Goal: Complete application form: Complete application form

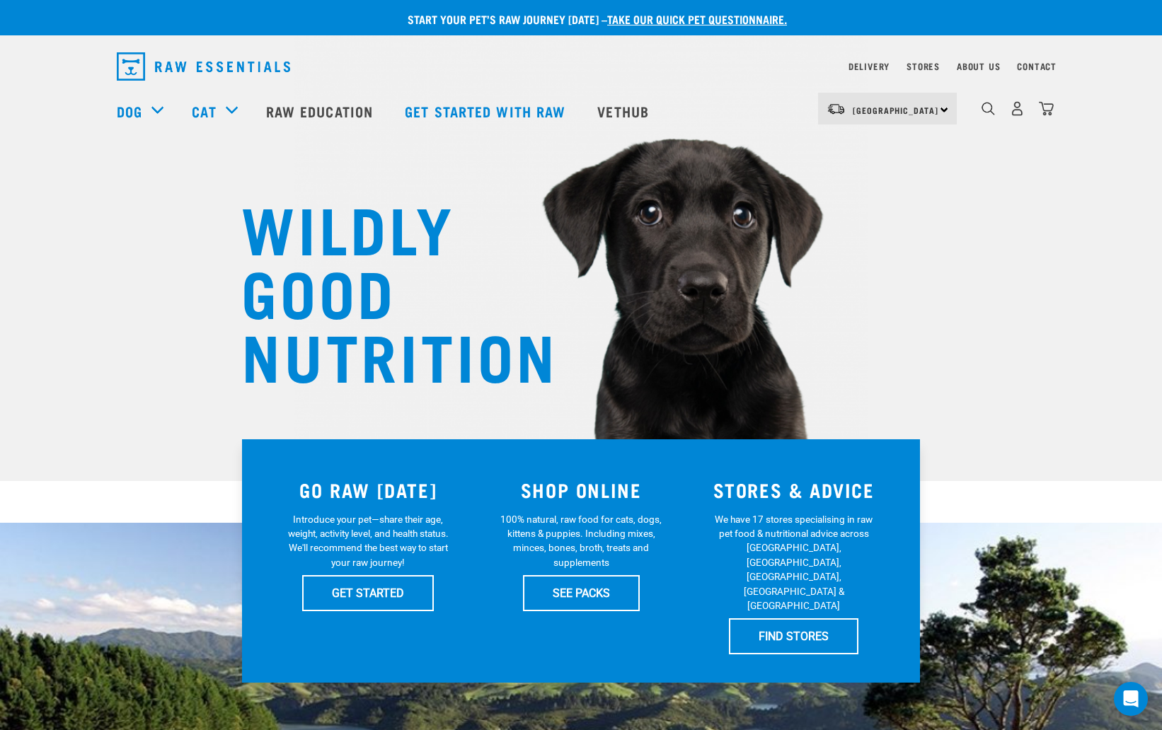
click at [1041, 109] on img "dropdown navigation" at bounding box center [1046, 108] width 15 height 15
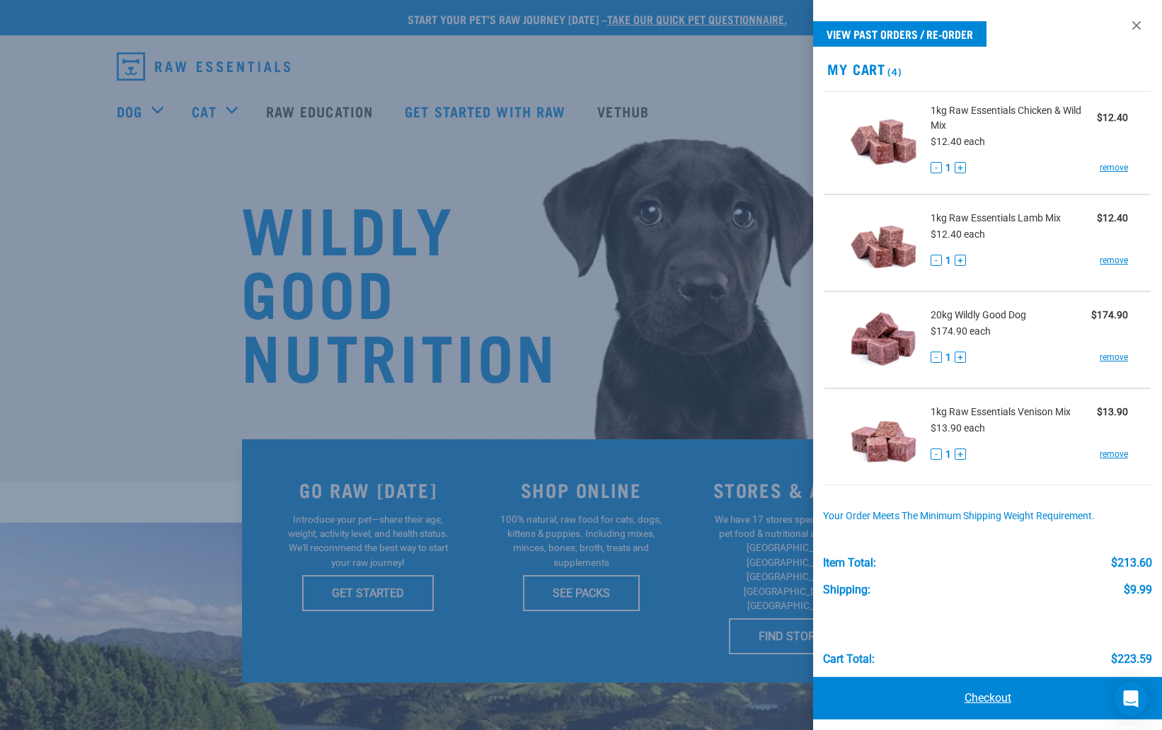
click at [985, 696] on link "Checkout" at bounding box center [987, 698] width 349 height 42
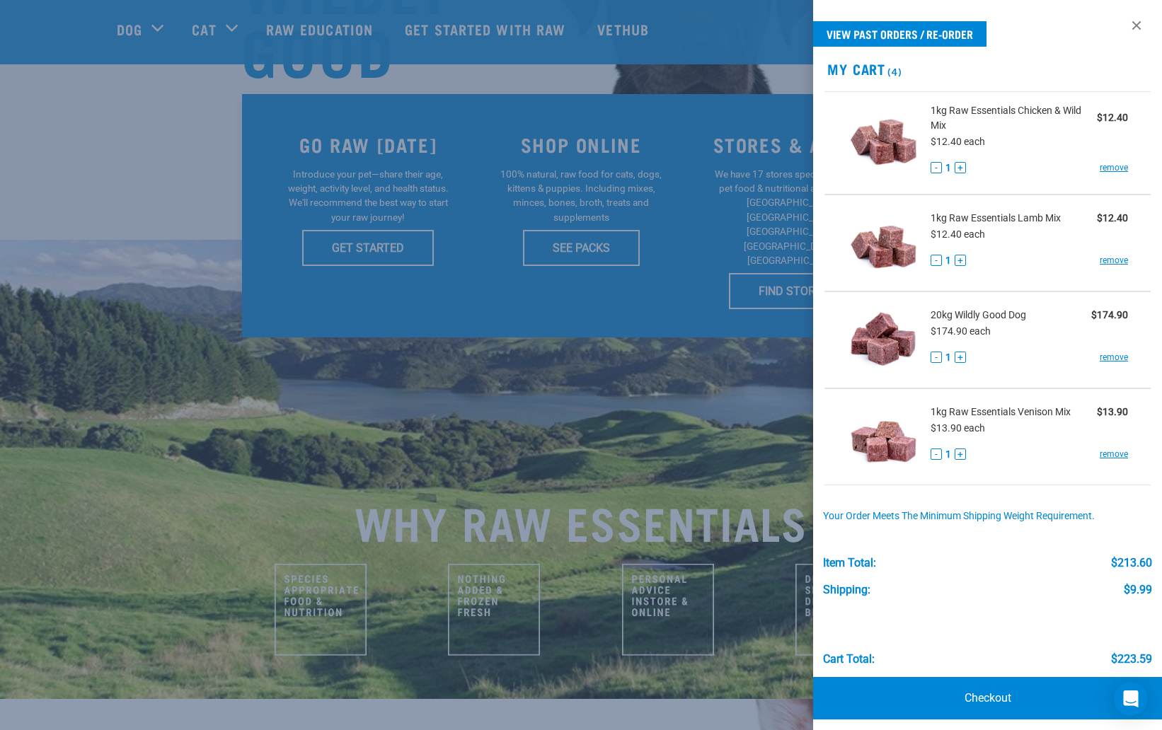
scroll to position [224, 0]
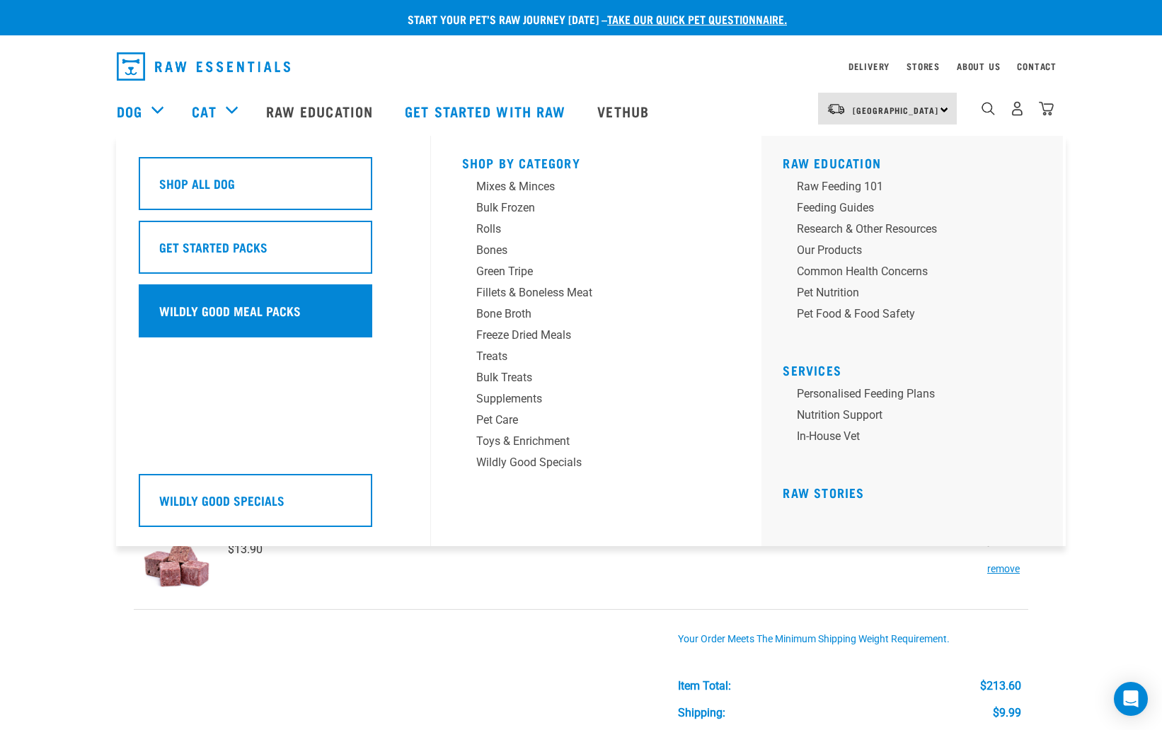
click at [201, 297] on div "Wildly Good Meal Packs" at bounding box center [256, 311] width 234 height 53
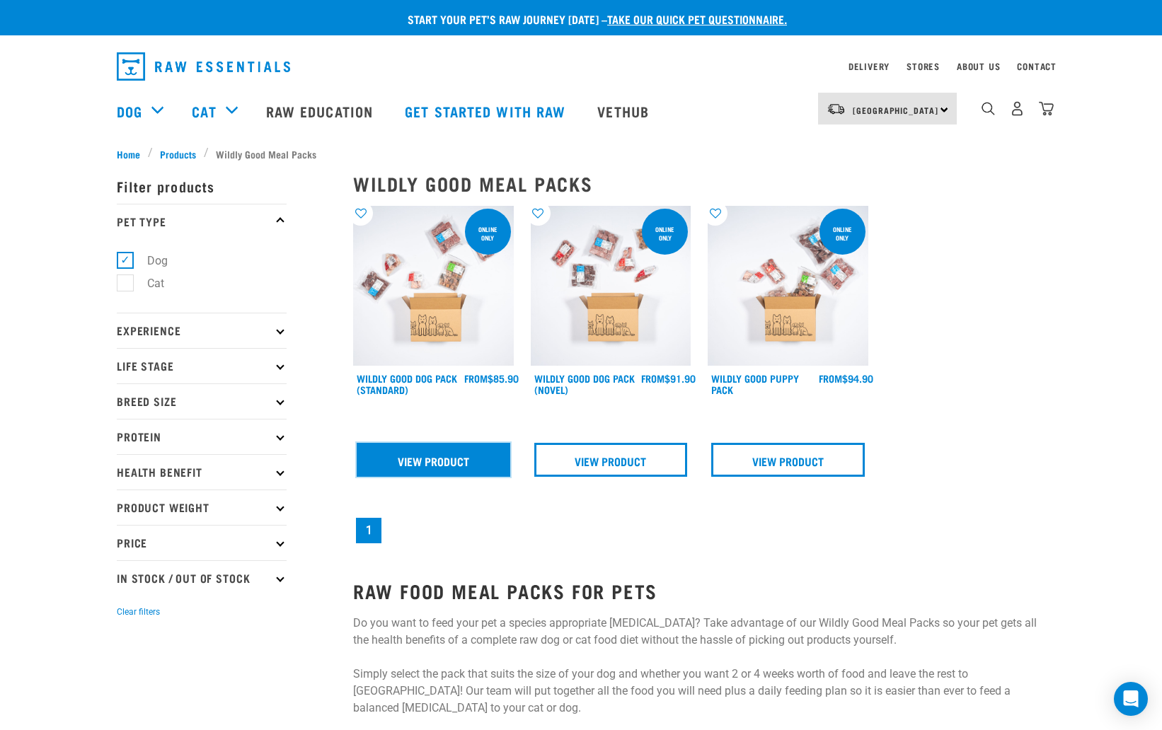
click at [449, 456] on link "View Product" at bounding box center [434, 460] width 154 height 34
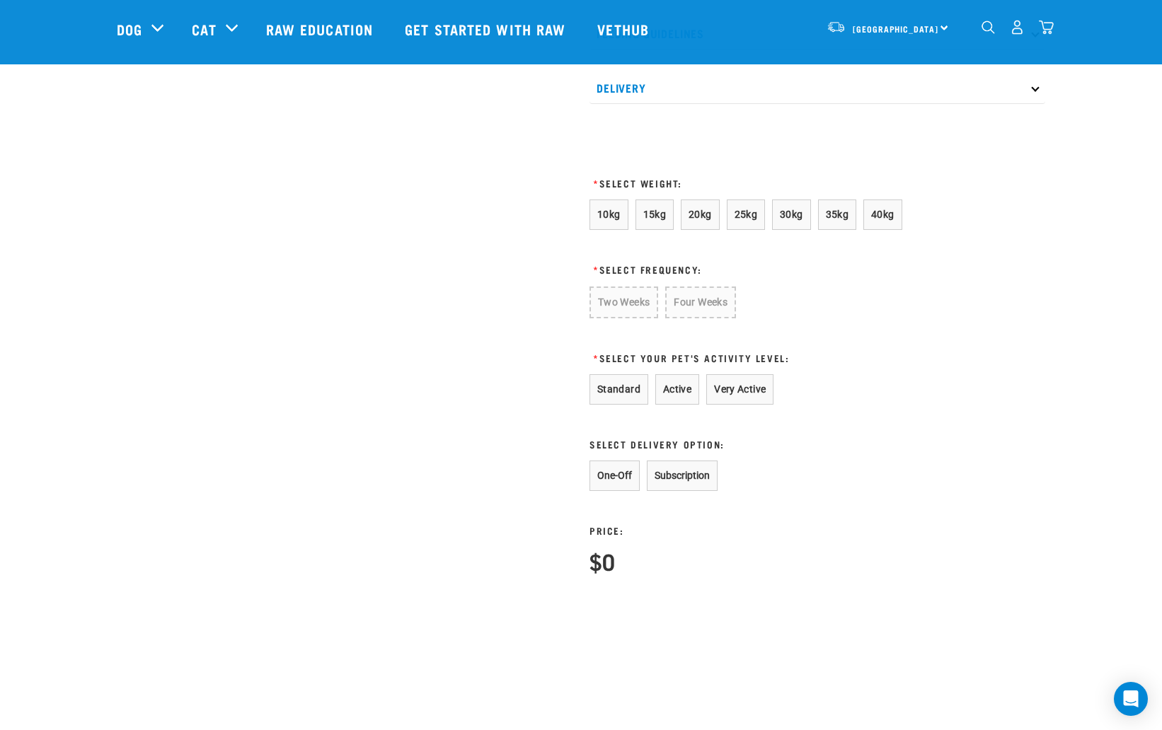
scroll to position [721, 0]
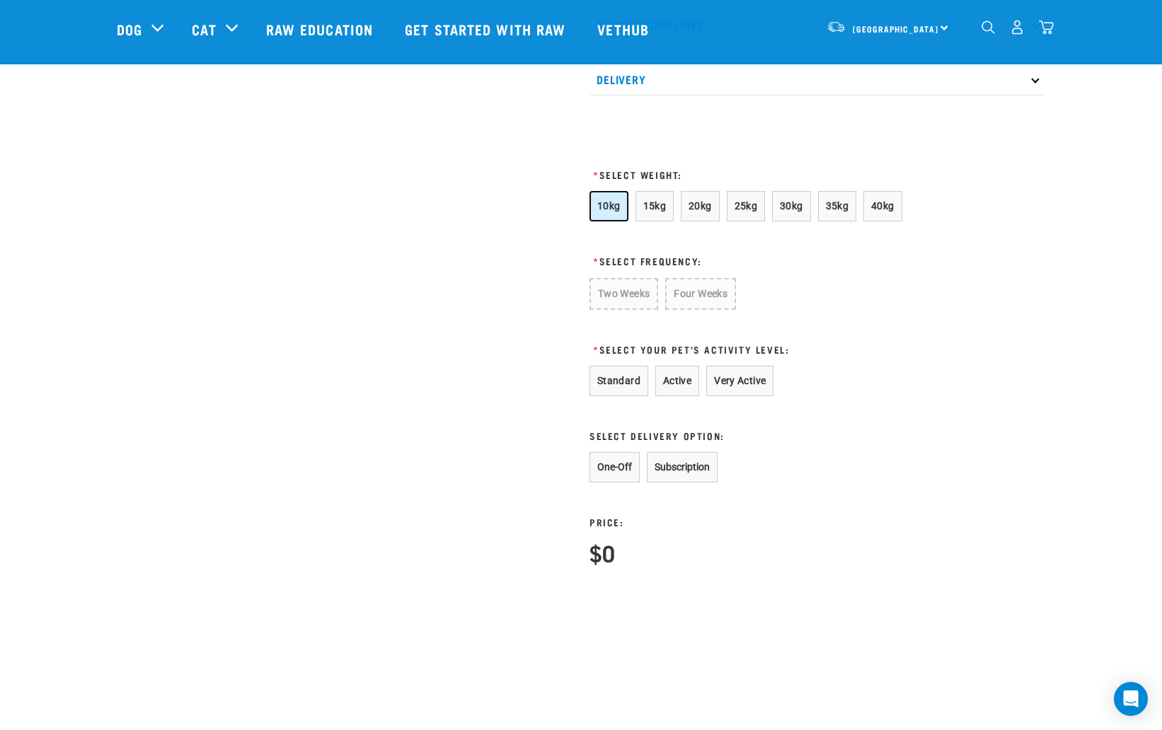
click at [605, 212] on span "10kg" at bounding box center [608, 205] width 23 height 11
click at [706, 299] on button "Four Weeks" at bounding box center [699, 294] width 69 height 32
click at [626, 396] on button "Standard" at bounding box center [619, 381] width 59 height 30
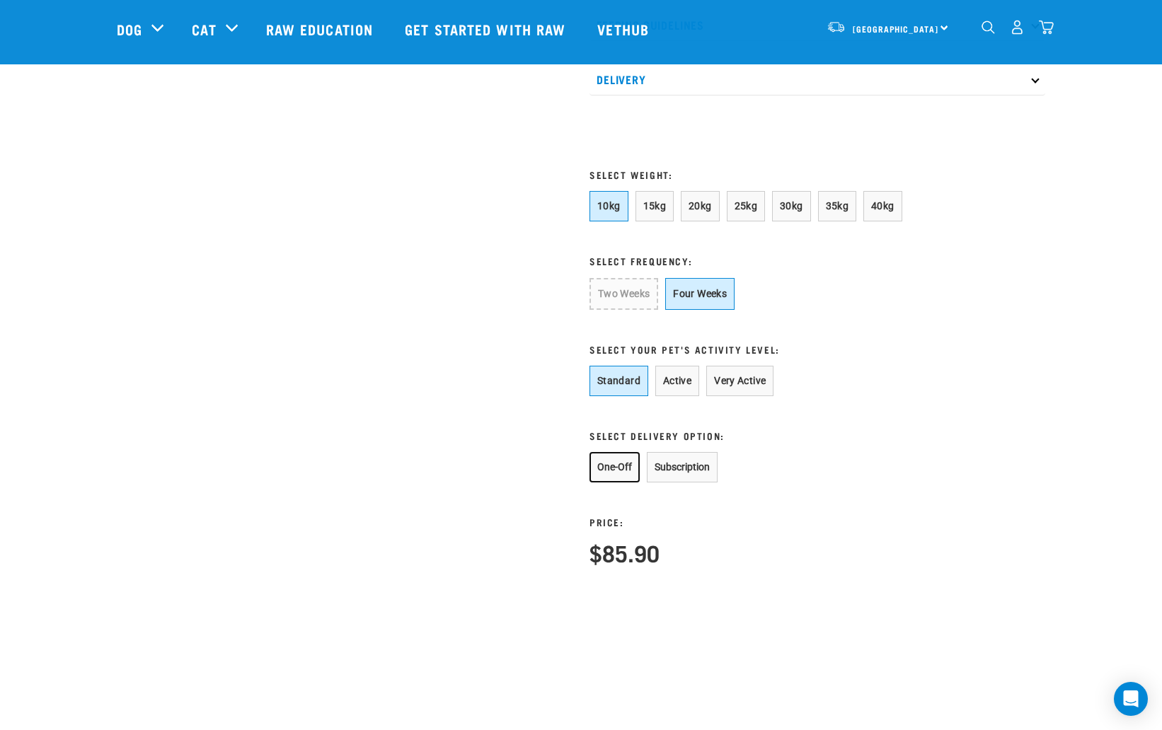
click at [619, 483] on button "One-Off" at bounding box center [615, 467] width 50 height 30
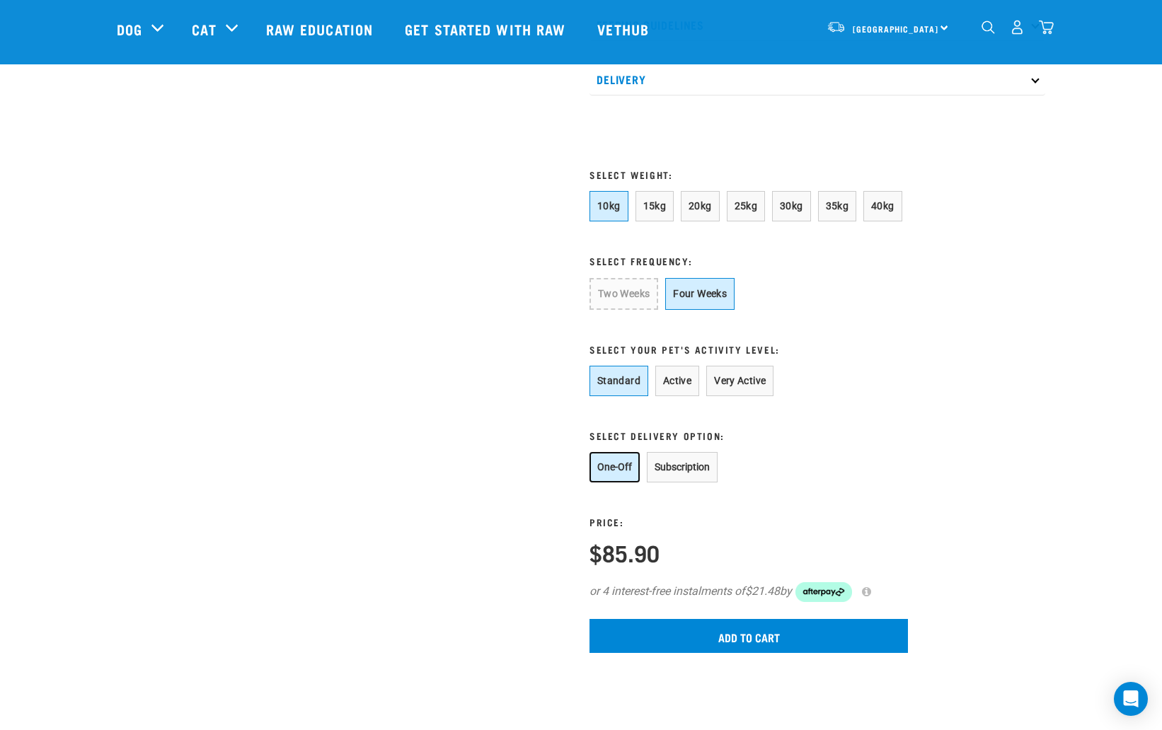
scroll to position [967, 0]
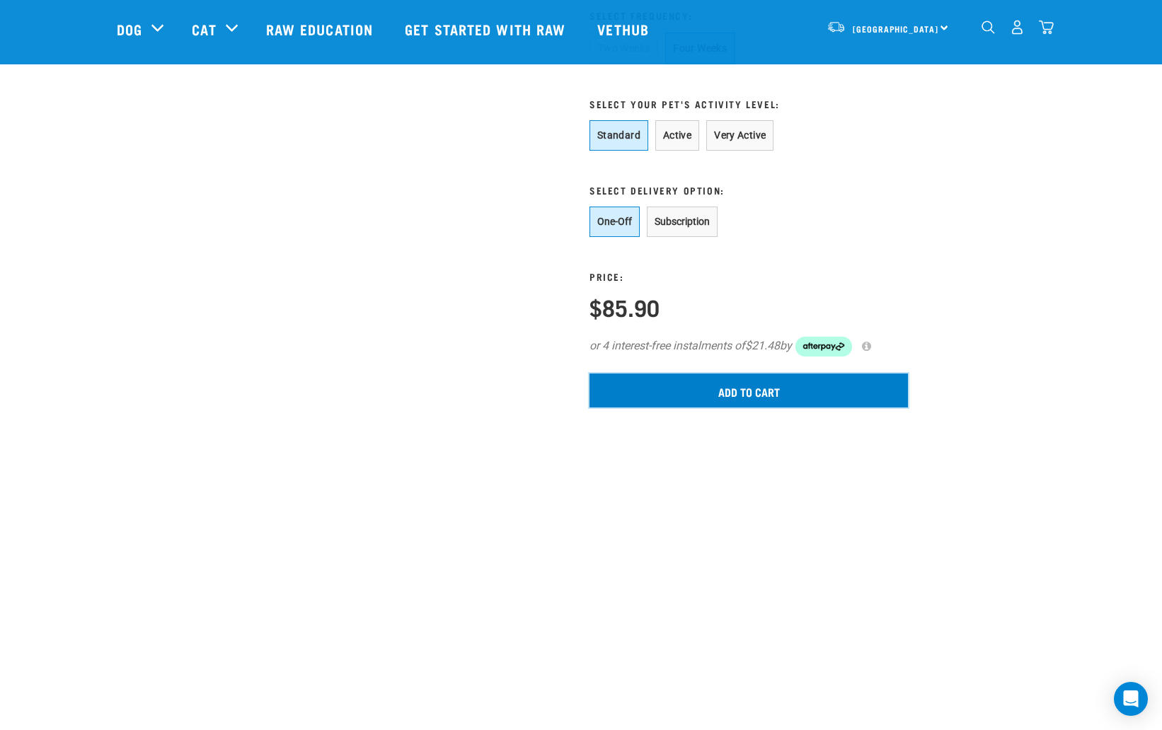
click at [725, 405] on input "Add to cart" at bounding box center [749, 391] width 319 height 34
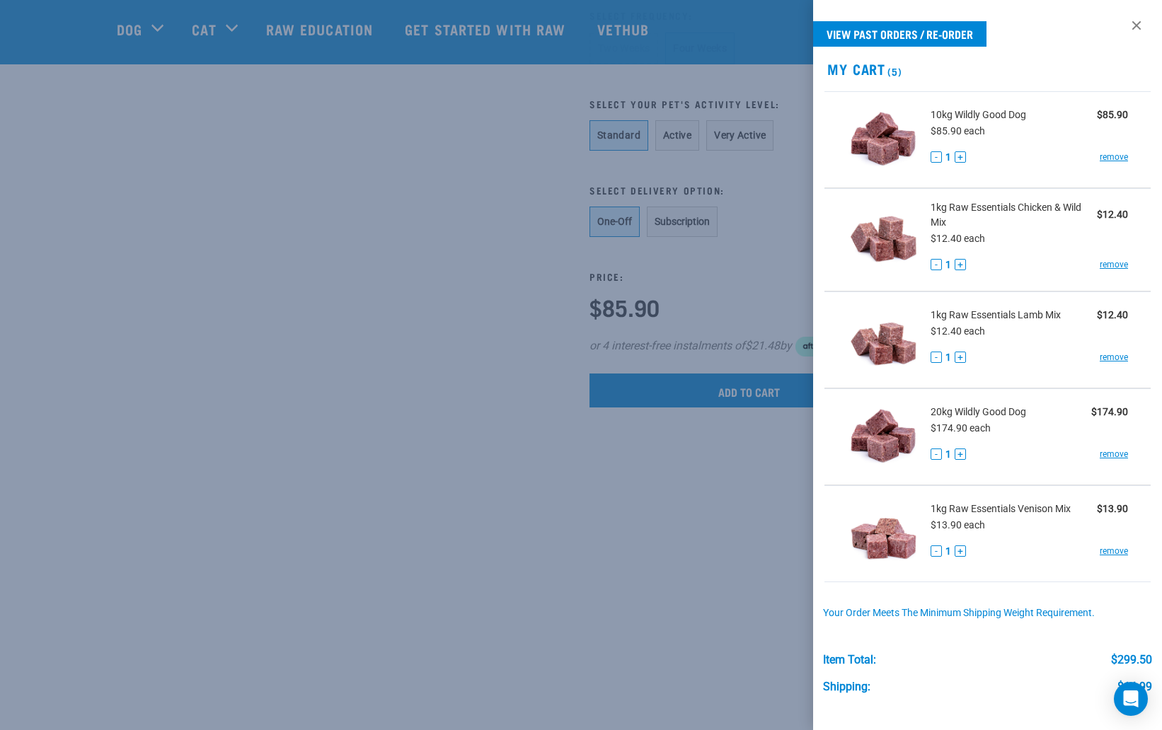
click at [452, 272] on div at bounding box center [581, 365] width 1162 height 730
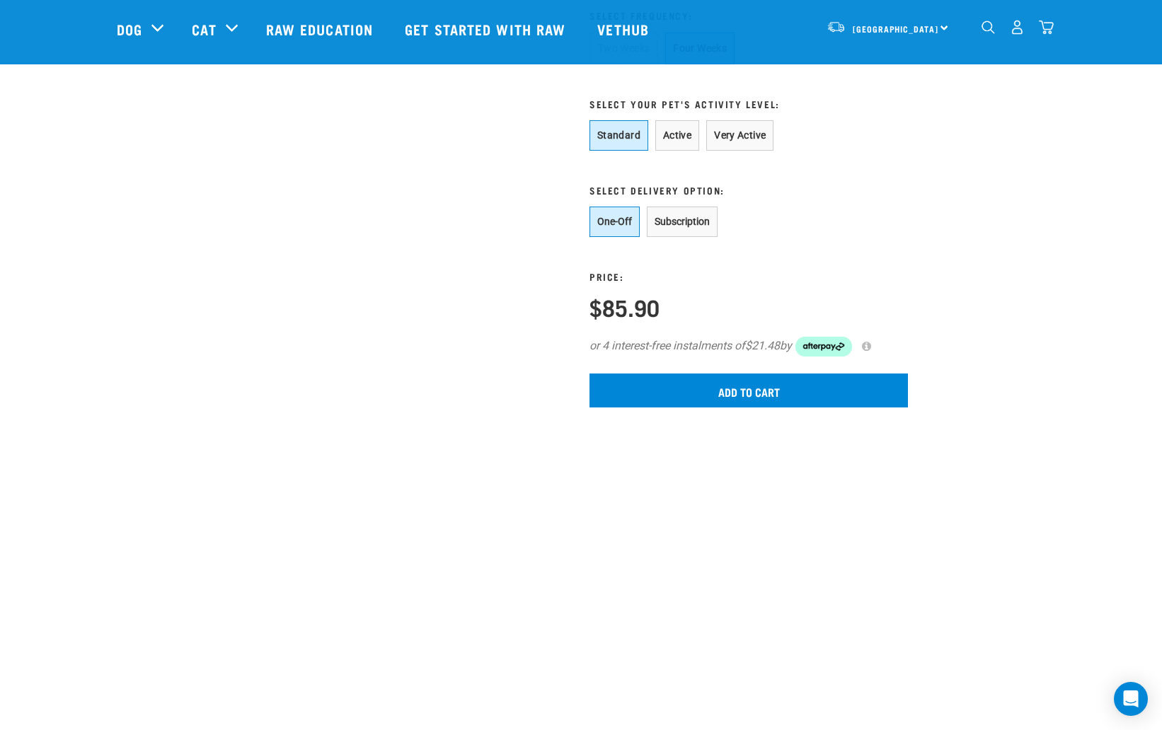
click at [1041, 29] on img "dropdown navigation" at bounding box center [1046, 27] width 15 height 15
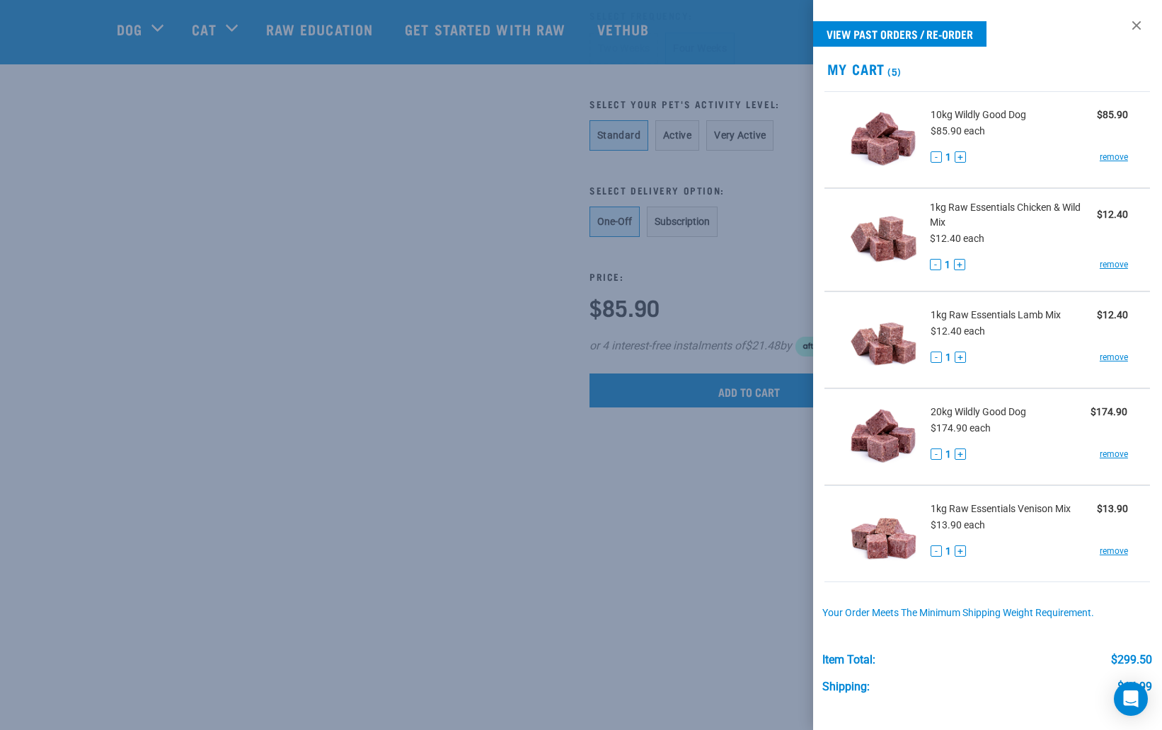
scroll to position [103, 0]
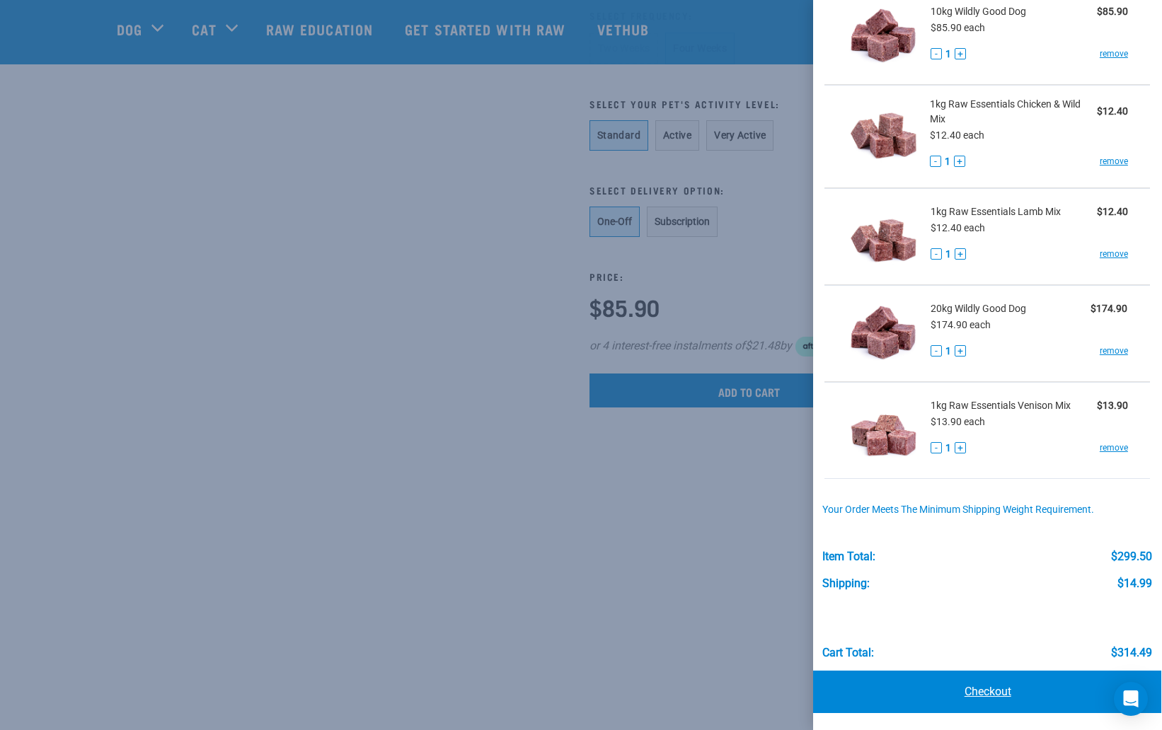
click at [997, 689] on link "Checkout" at bounding box center [987, 692] width 349 height 42
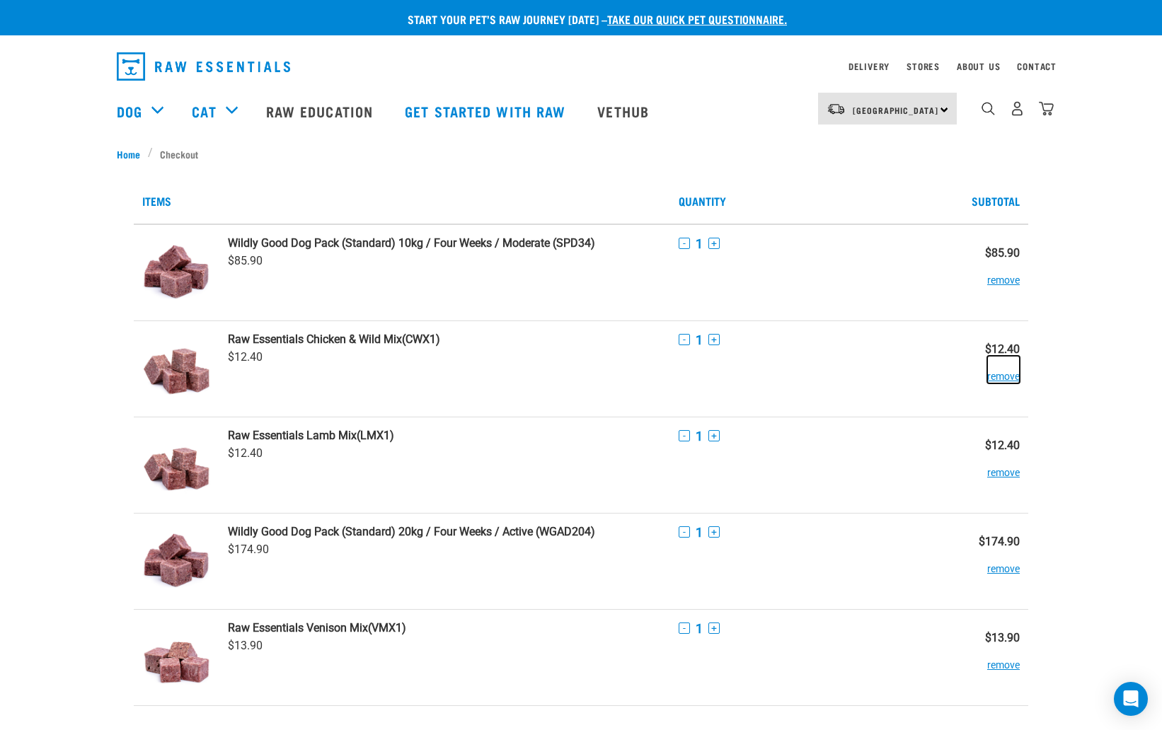
click at [1002, 376] on button "remove" at bounding box center [1003, 370] width 33 height 28
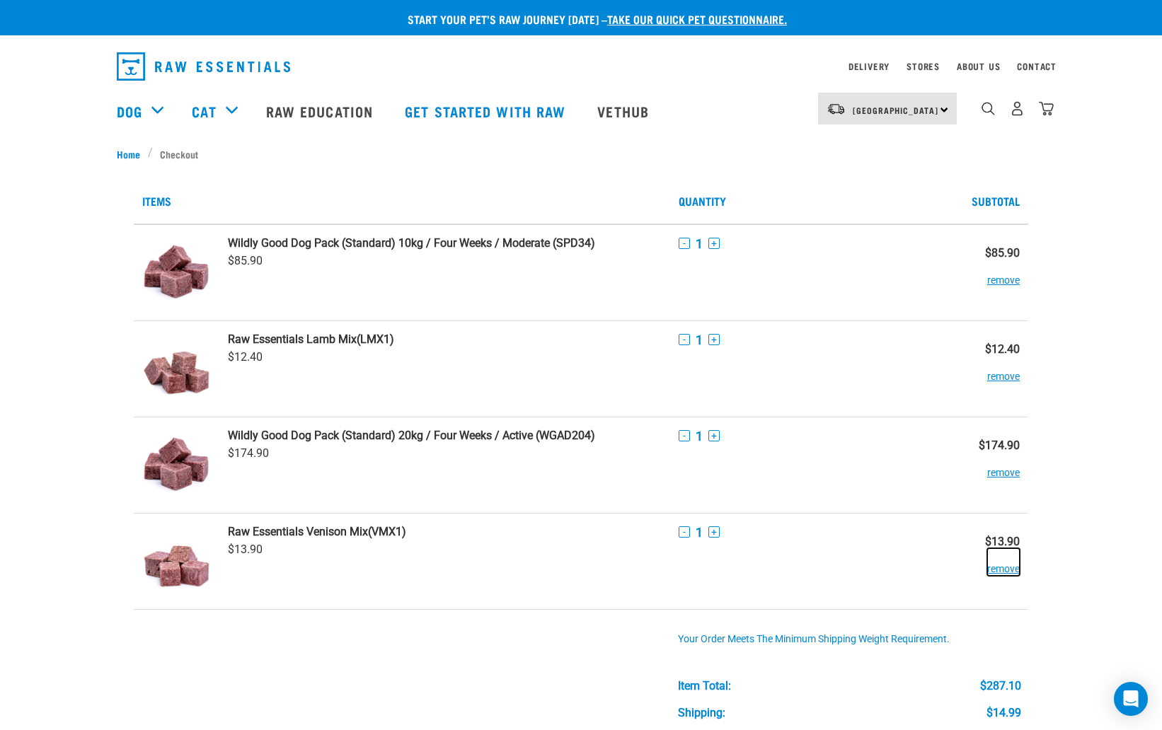
click at [999, 568] on button "remove" at bounding box center [1003, 563] width 33 height 28
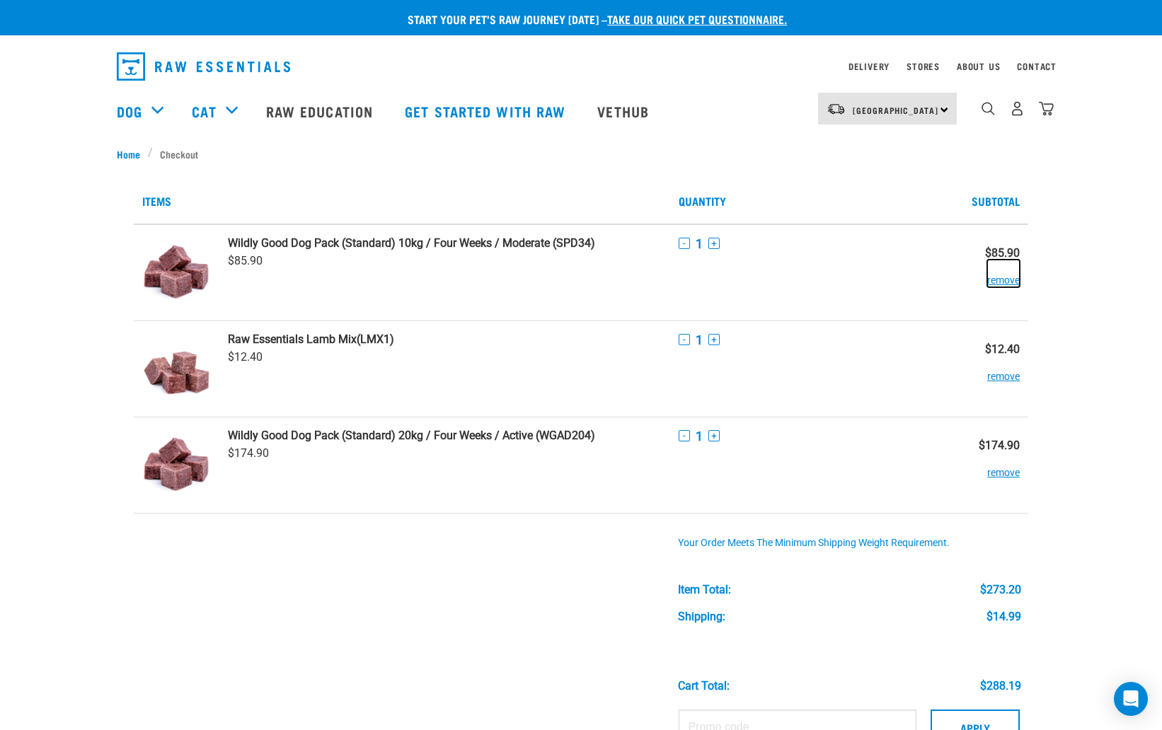
click at [994, 281] on button "remove" at bounding box center [1003, 274] width 33 height 28
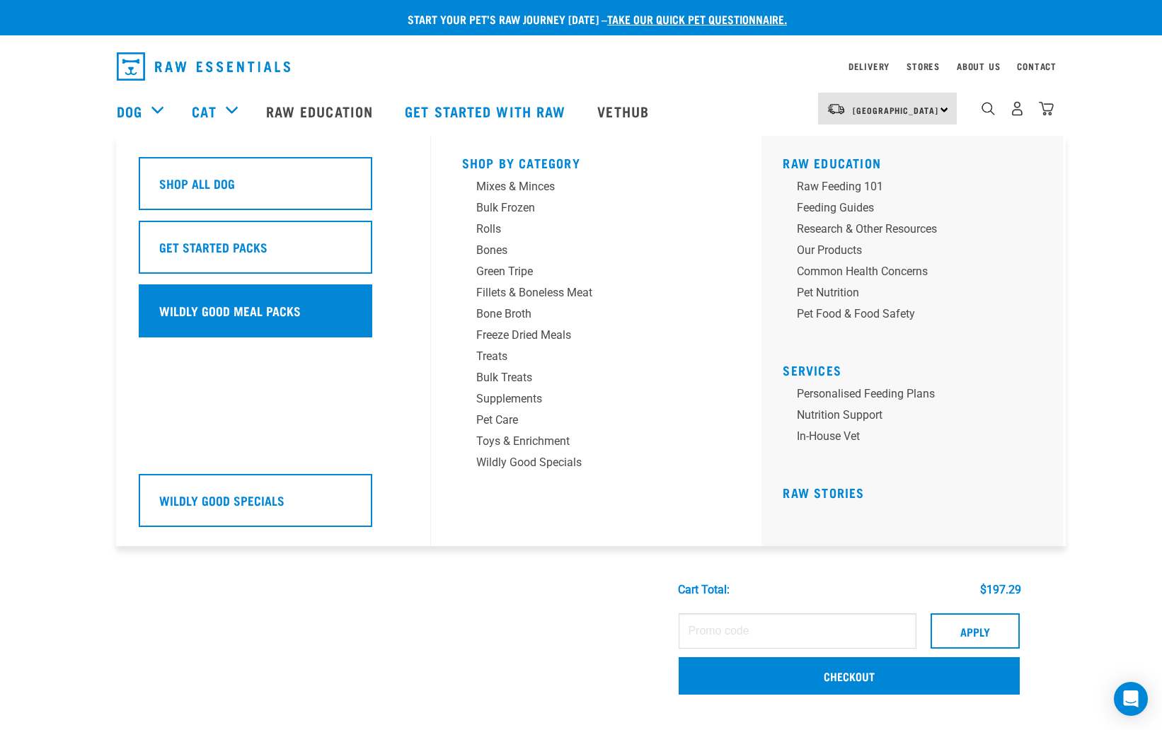
click at [195, 310] on h5 "Wildly Good Meal Packs" at bounding box center [230, 311] width 142 height 18
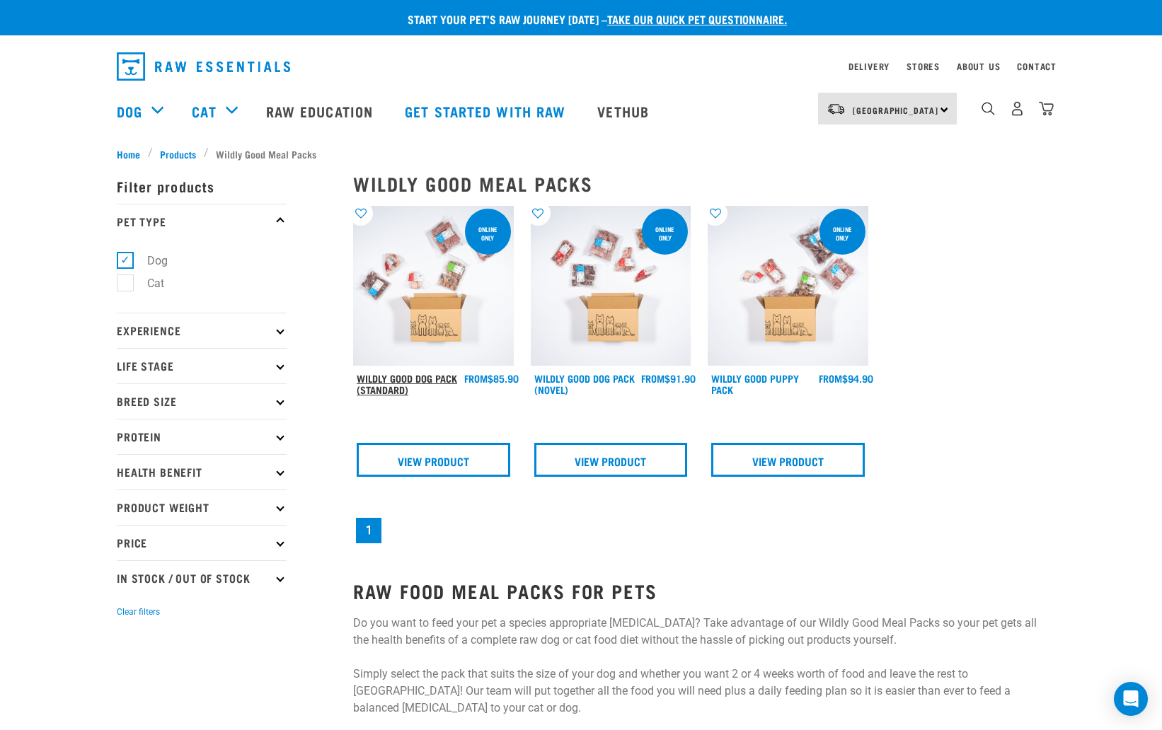
click at [407, 376] on link "Wildly Good Dog Pack (Standard)" at bounding box center [407, 384] width 101 height 16
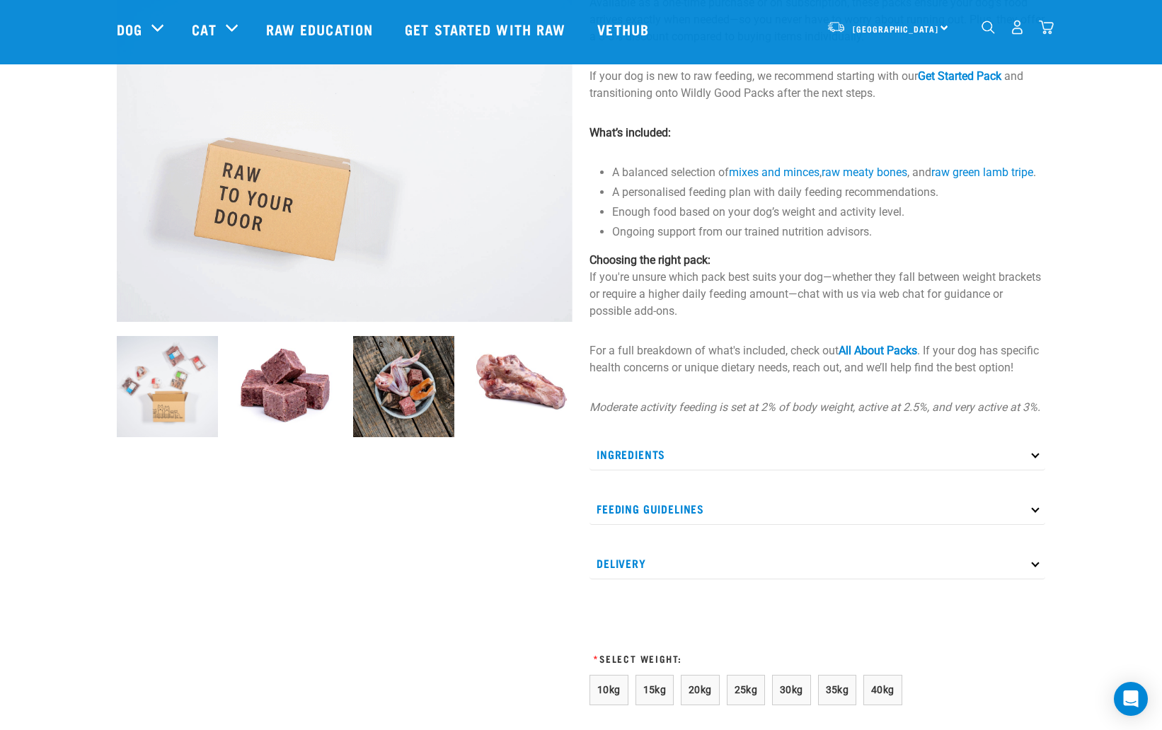
scroll to position [309, 0]
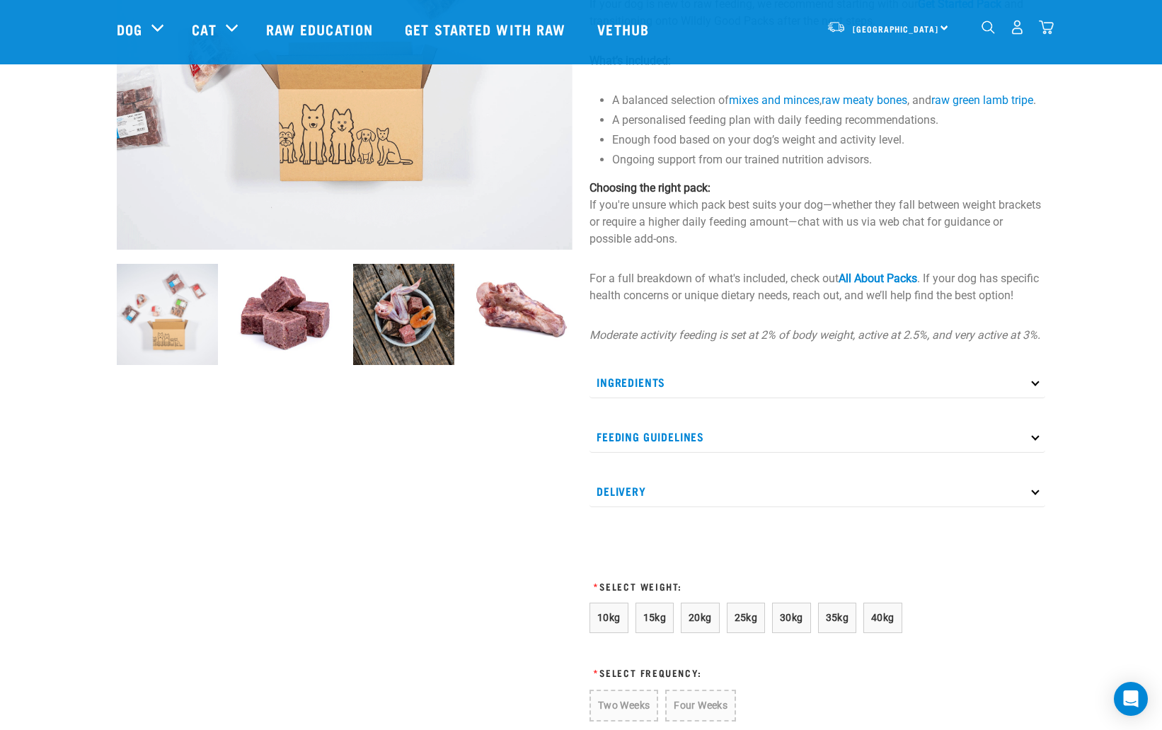
click at [270, 314] on img at bounding box center [285, 314] width 101 height 101
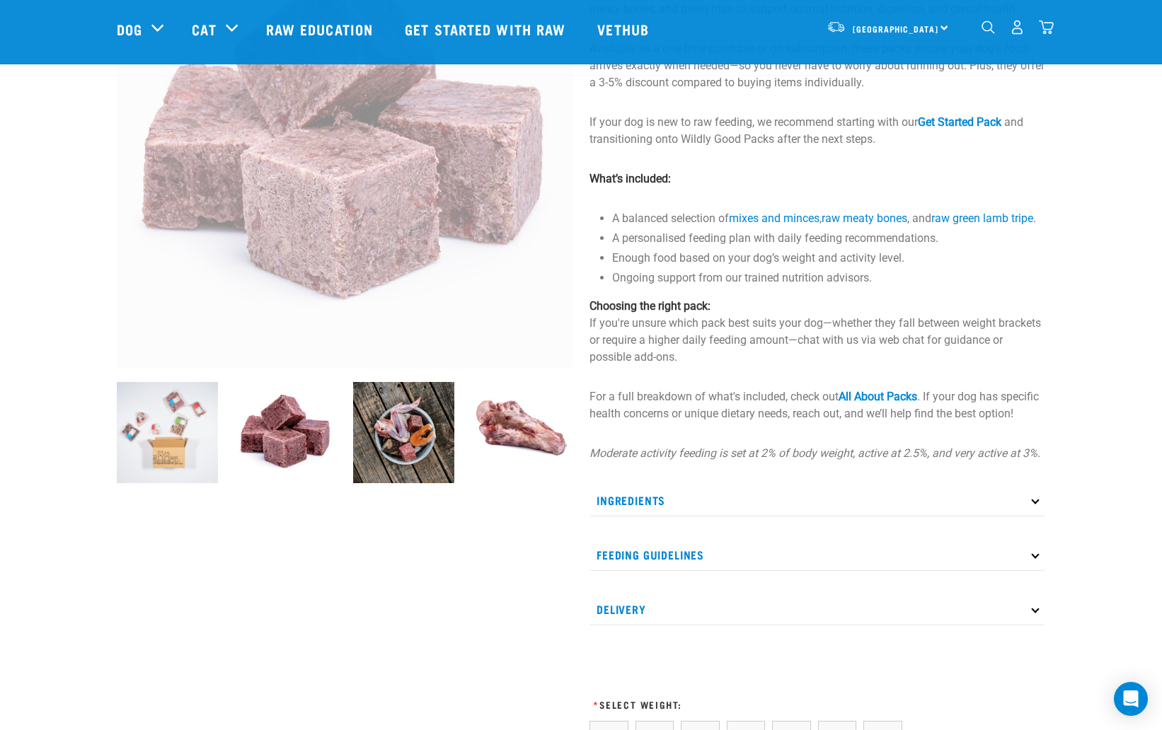
scroll to position [46, 0]
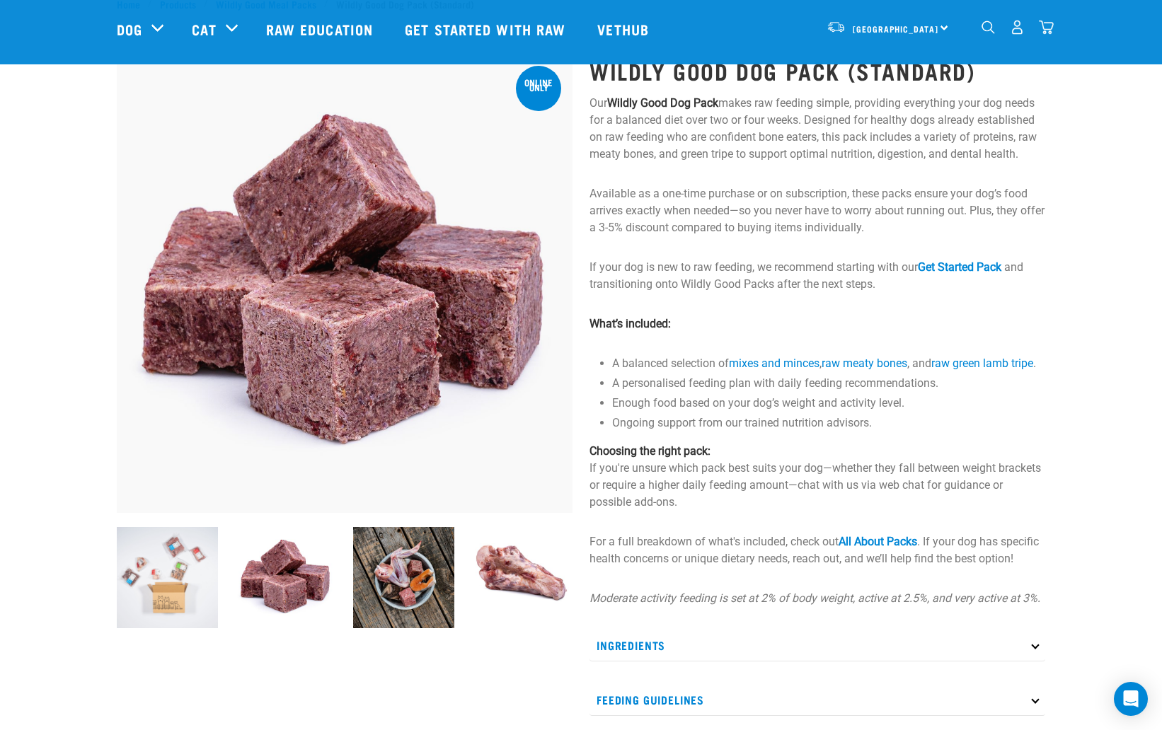
click at [155, 571] on img at bounding box center [167, 577] width 101 height 101
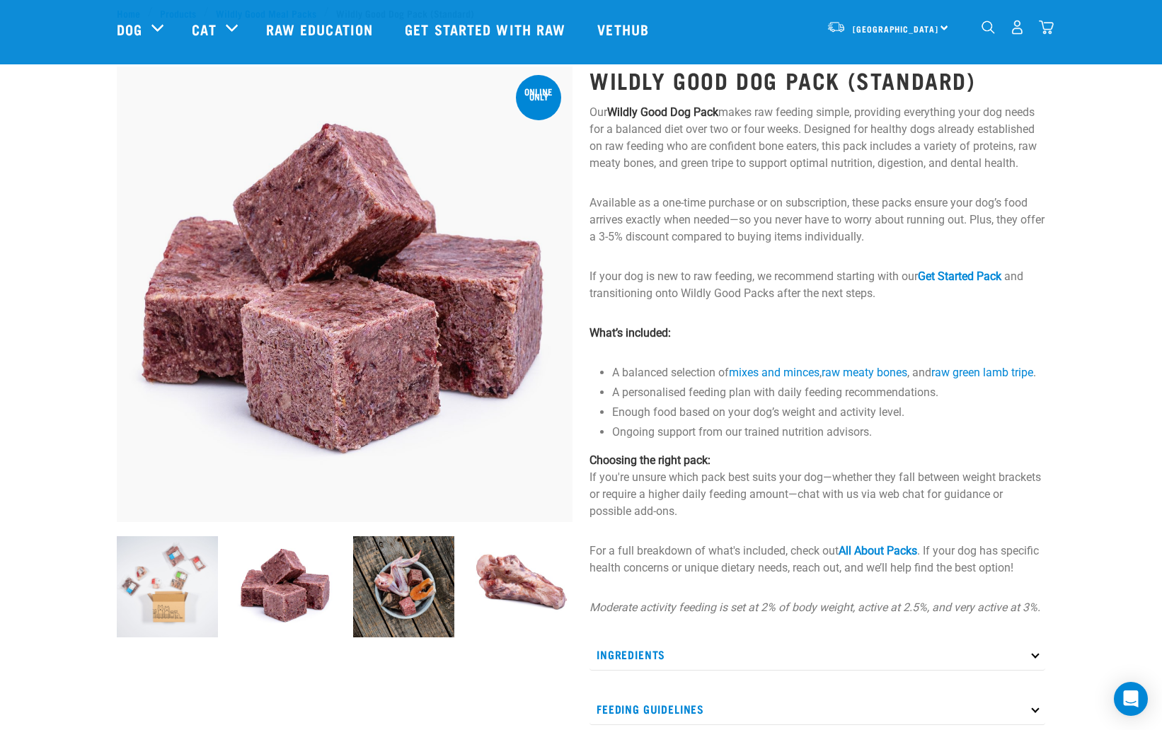
scroll to position [0, 0]
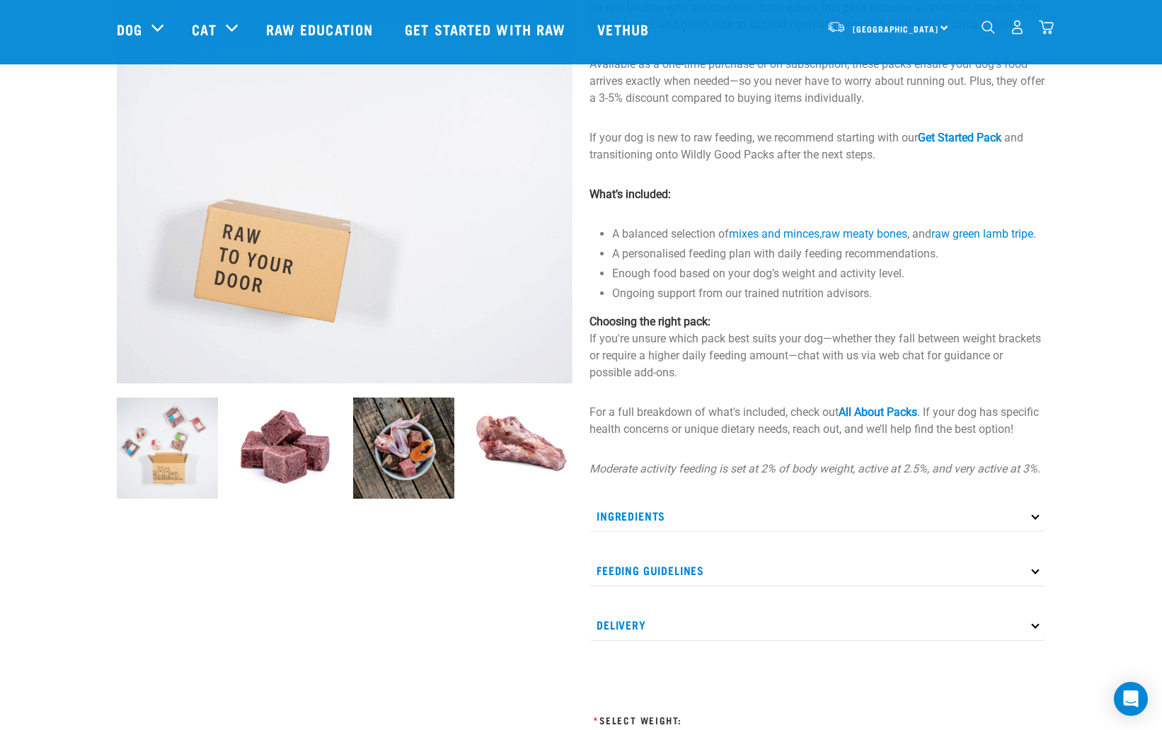
click at [295, 459] on img at bounding box center [285, 448] width 101 height 101
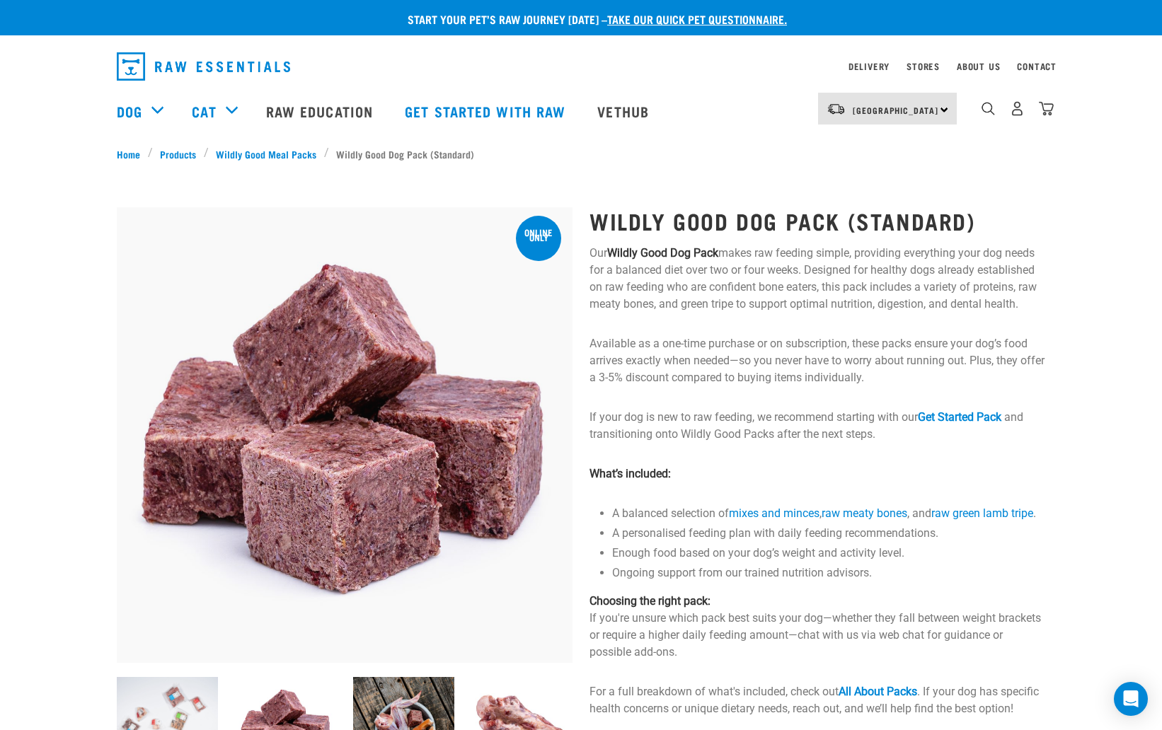
click at [1048, 108] on img "dropdown navigation" at bounding box center [1046, 108] width 15 height 15
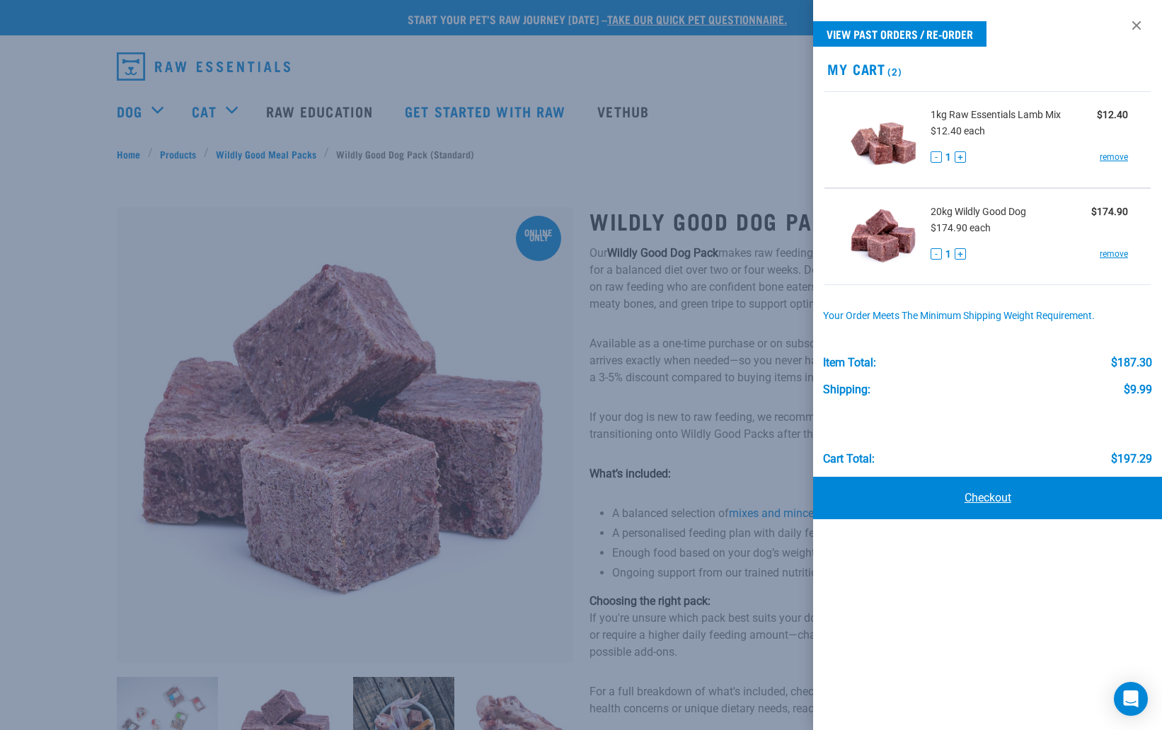
click at [970, 495] on link "Checkout" at bounding box center [987, 498] width 349 height 42
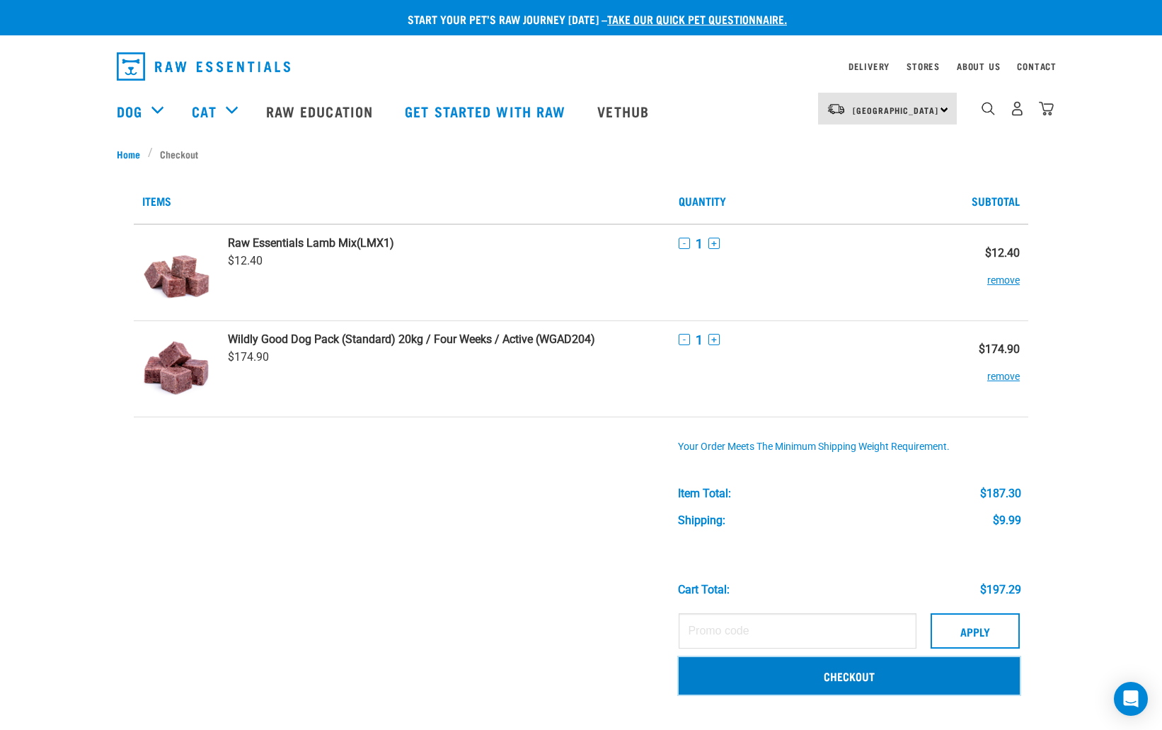
click at [869, 680] on link "Checkout" at bounding box center [849, 676] width 341 height 37
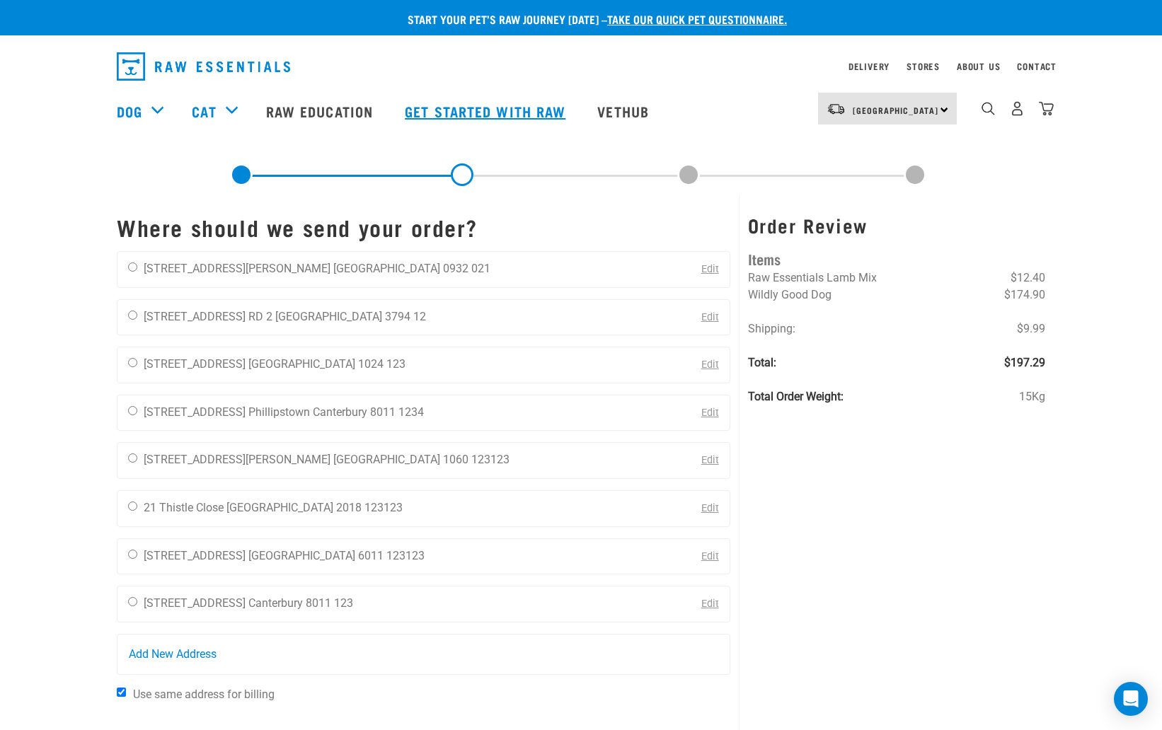
click at [508, 108] on link "Get started with Raw" at bounding box center [487, 111] width 193 height 57
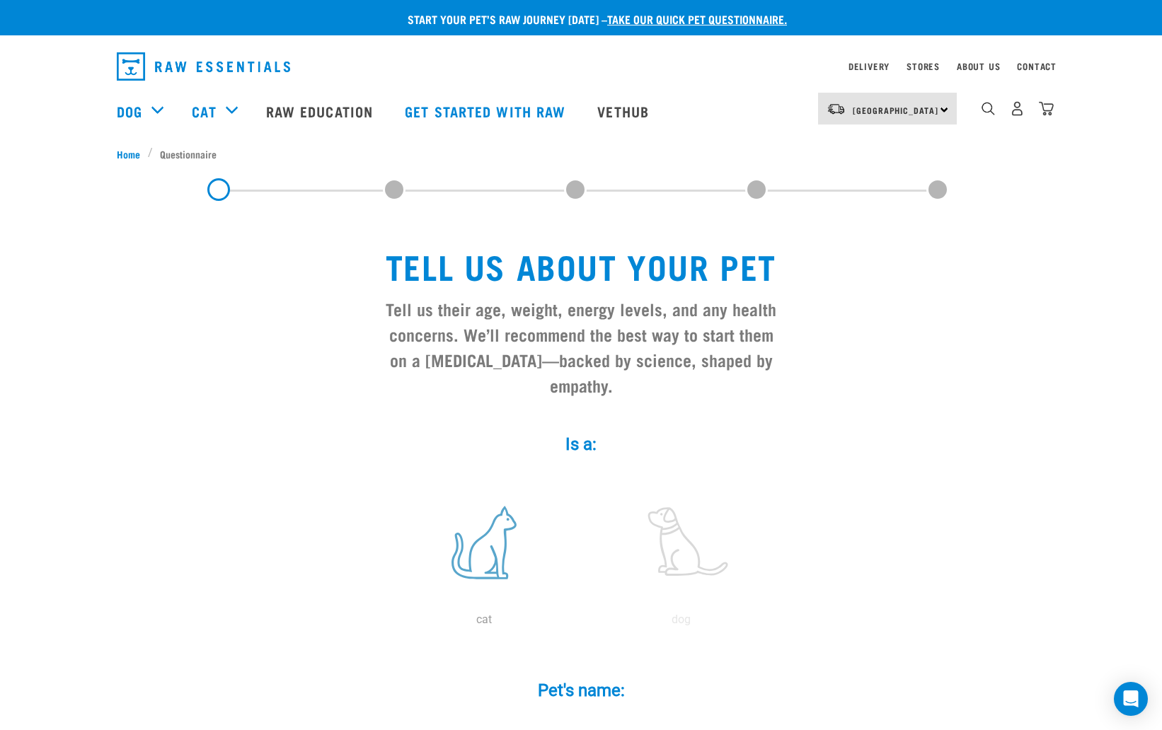
click at [503, 503] on label at bounding box center [484, 543] width 191 height 120
click at [386, 624] on input "radio" at bounding box center [386, 624] width 0 height 0
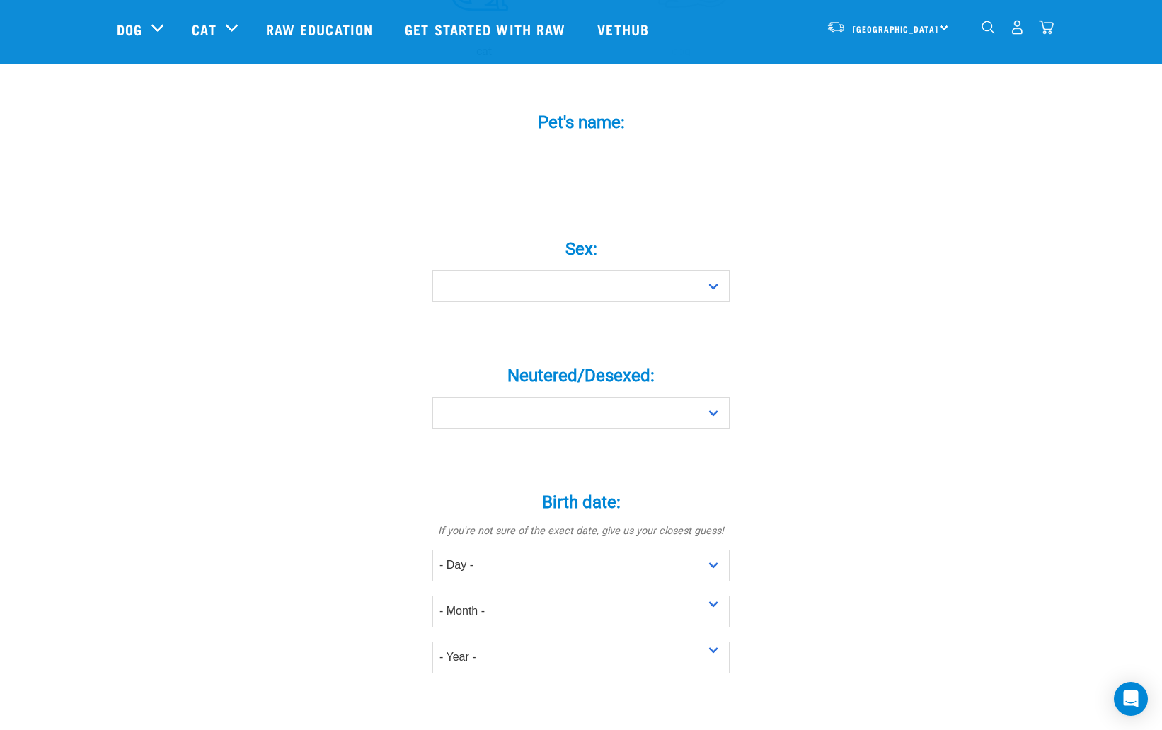
scroll to position [229, 0]
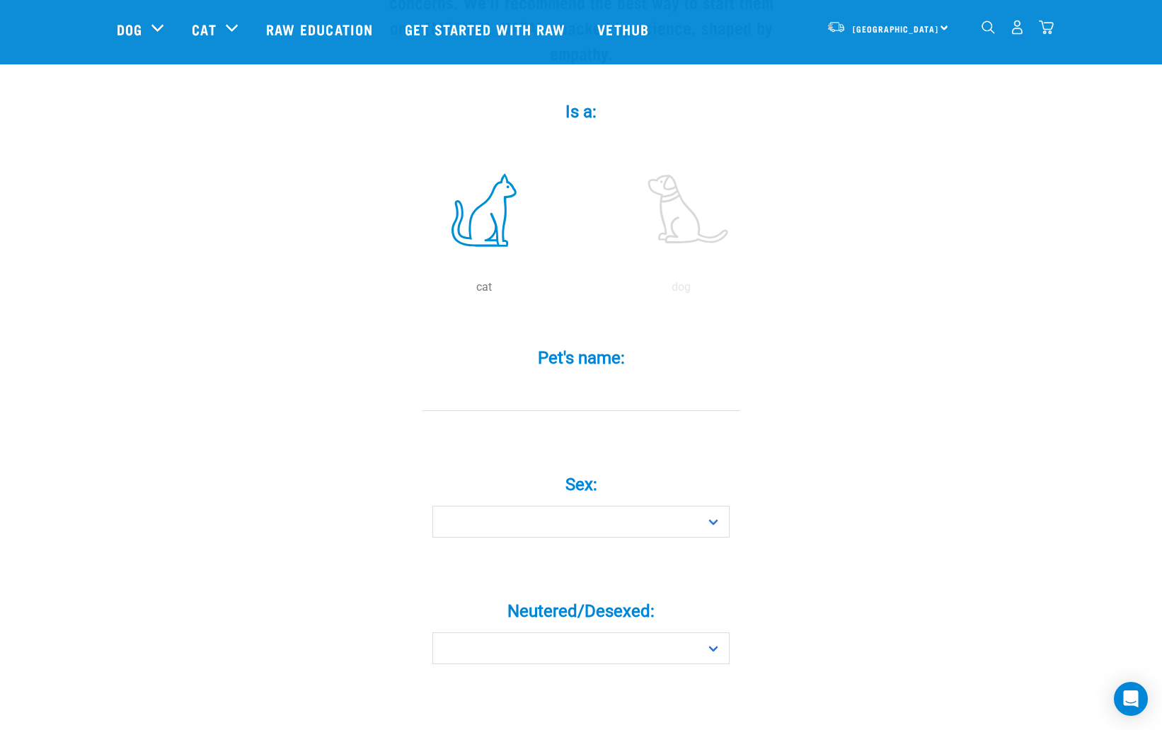
click at [597, 379] on input "Pet's name: *" at bounding box center [581, 395] width 319 height 32
type input "asdasd"
click at [590, 506] on select "Boy Girl" at bounding box center [580, 522] width 297 height 32
select select "boy"
click at [432, 506] on select "Boy Girl" at bounding box center [580, 522] width 297 height 32
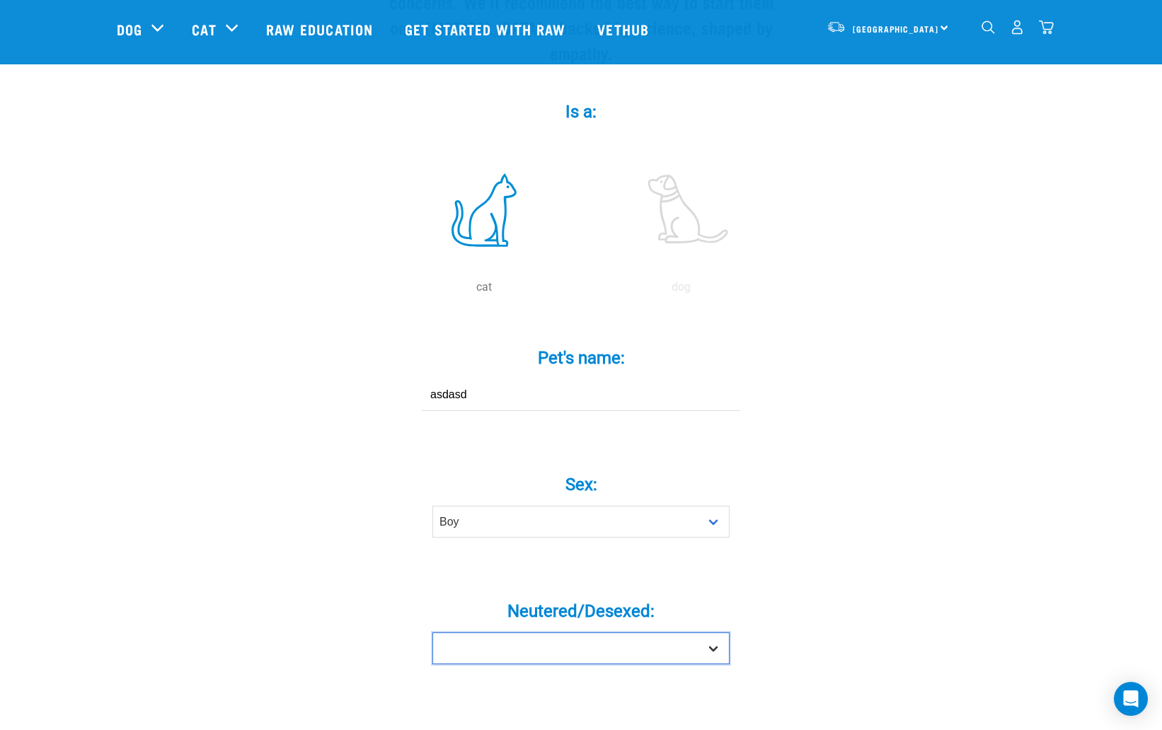
click at [581, 633] on select "Yes No" at bounding box center [580, 649] width 297 height 32
select select "yes"
click at [432, 633] on select "Yes No" at bounding box center [580, 649] width 297 height 32
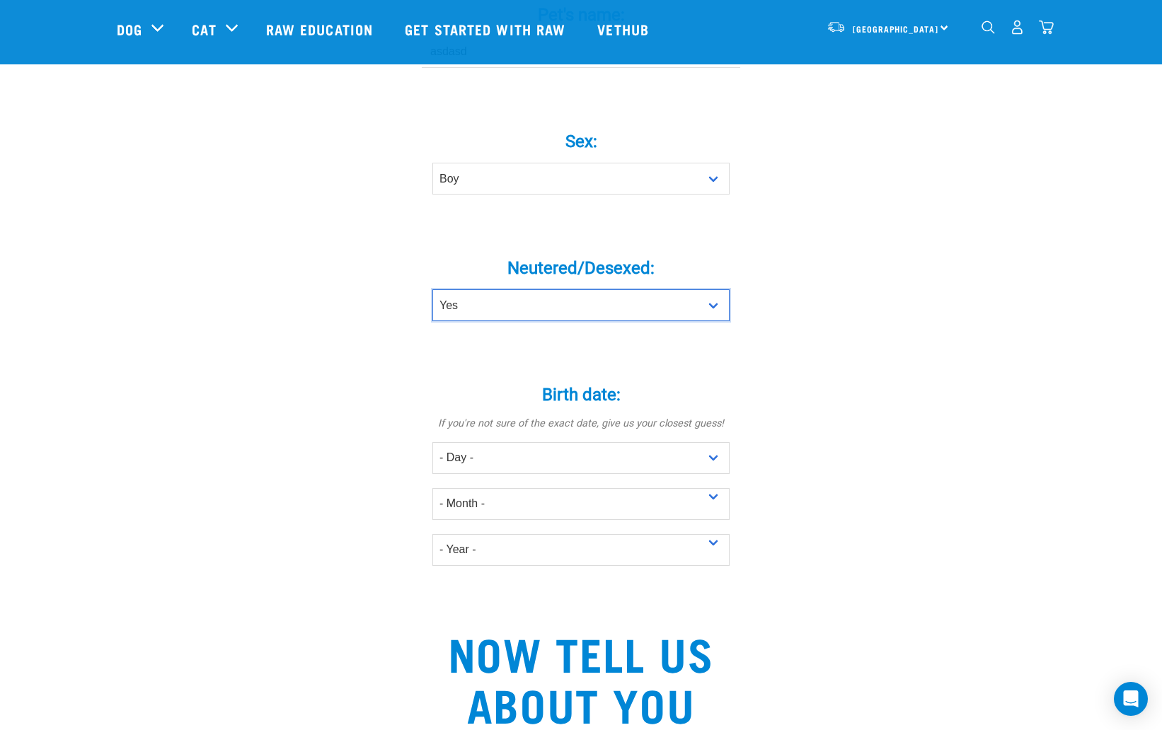
scroll to position [644, 0]
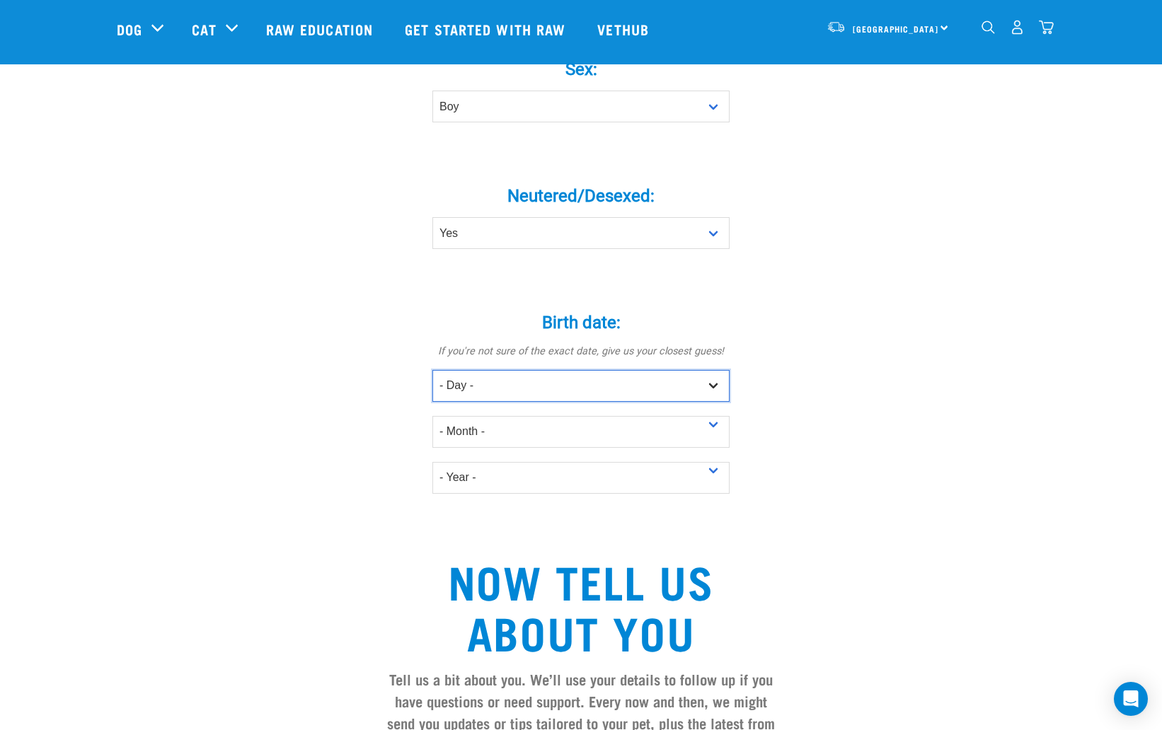
click at [571, 370] on select "- Day - 1 2 3 4 5 6 7 8 9 10 11 12 13 14 15 16 17 18 19 20 21 22 23 24 25 26 27" at bounding box center [580, 386] width 297 height 32
select select "1"
click at [432, 370] on select "- Day - 1 2 3 4 5 6 7 8 9 10 11 12 13 14 15 16 17 18 19 20 21 22 23 24 25 26 27" at bounding box center [580, 386] width 297 height 32
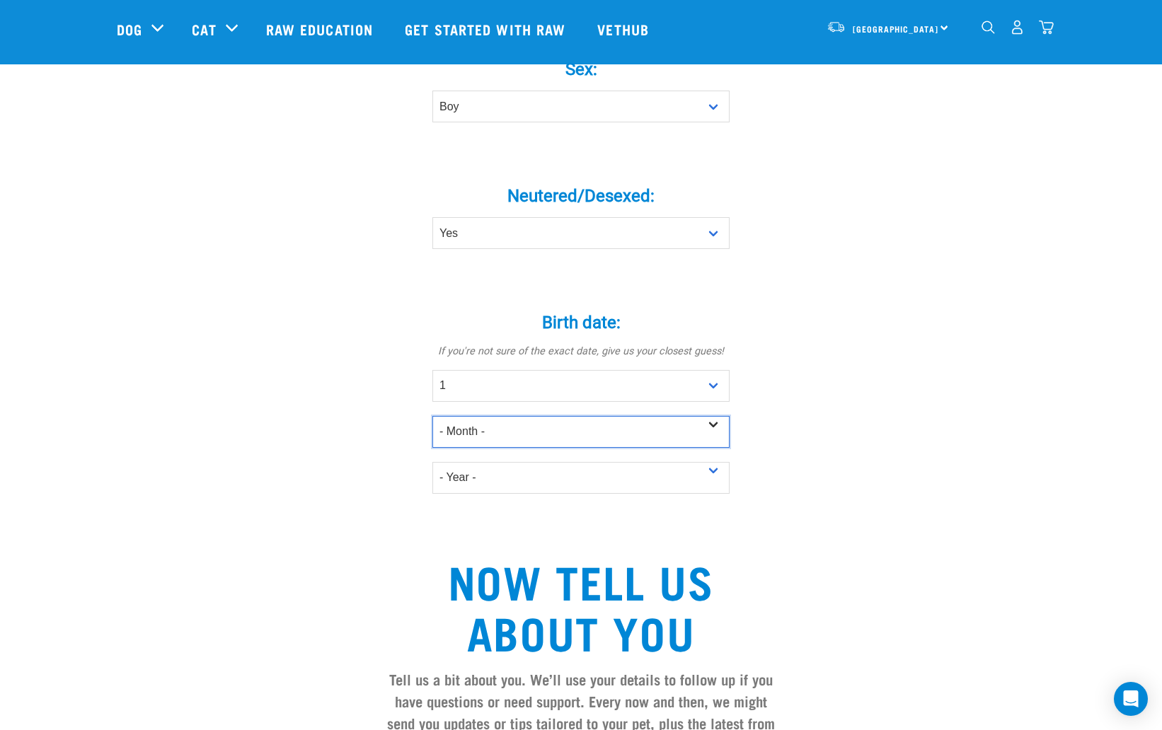
click at [571, 416] on select "- Month - January February March April May June July August September October N…" at bounding box center [580, 432] width 297 height 32
select select "January"
click at [432, 416] on select "- Month - January February March April May June July August September October N…" at bounding box center [580, 432] width 297 height 32
click at [560, 462] on select "- Year - 2025 2024 2023 2022 2021 2020 2019 2018 2017 2016 2015 2014 2013 2012" at bounding box center [580, 478] width 297 height 32
select select "2016"
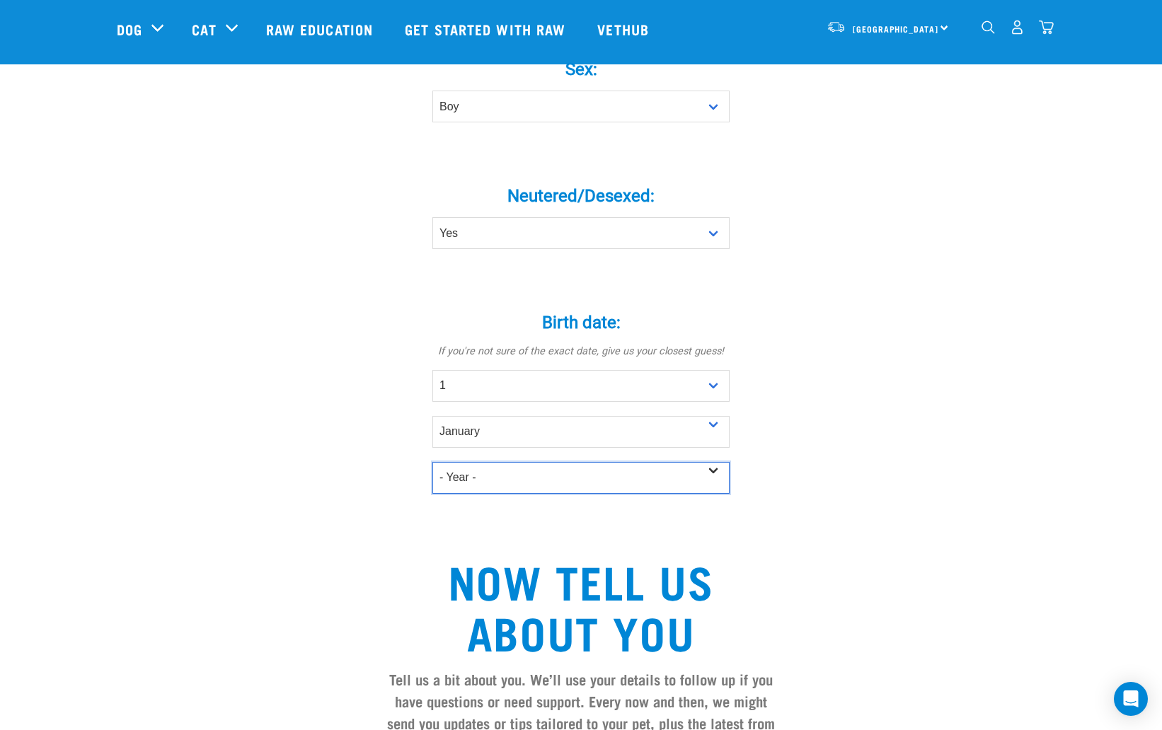
click at [432, 462] on select "- Year - 2025 2024 2023 2022 2021 2020 2019 2018 2017 2016 2015 2014 2013 2012" at bounding box center [580, 478] width 297 height 32
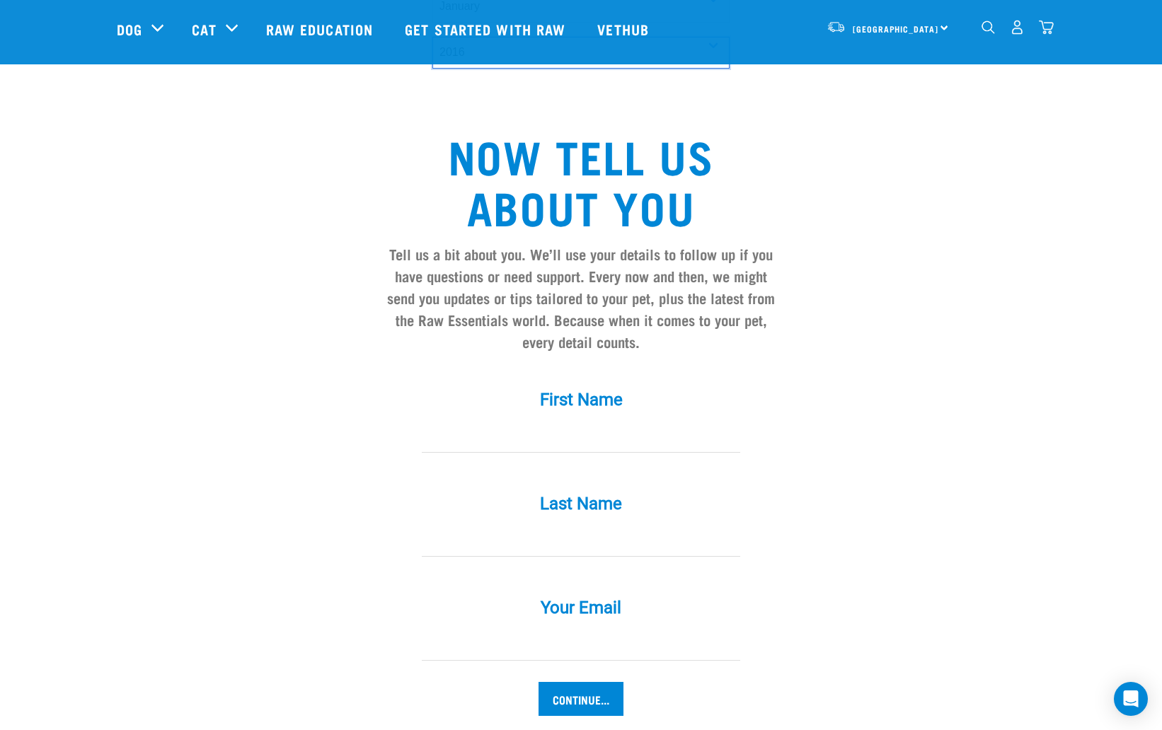
scroll to position [1079, 0]
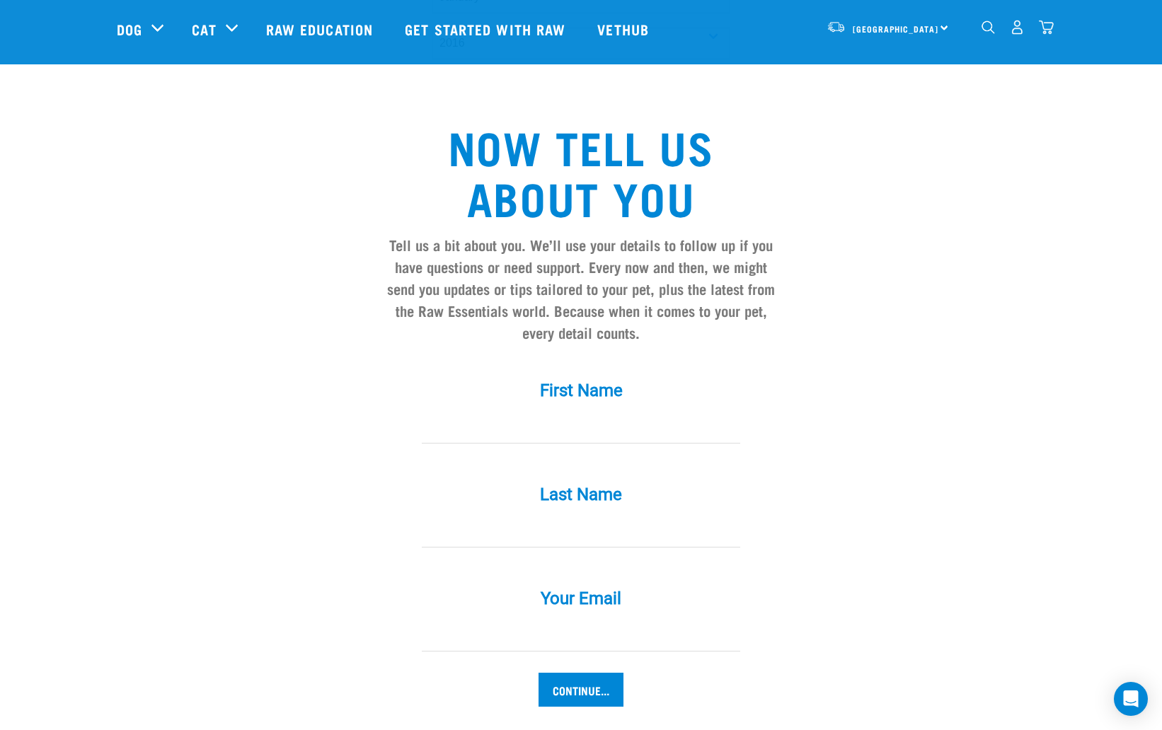
click at [575, 413] on input "First Name *" at bounding box center [581, 428] width 319 height 32
type input "asd"
click at [578, 516] on input "Last Name *" at bounding box center [581, 532] width 319 height 32
type input "asd"
click at [604, 620] on input "Your Email *" at bounding box center [581, 636] width 319 height 32
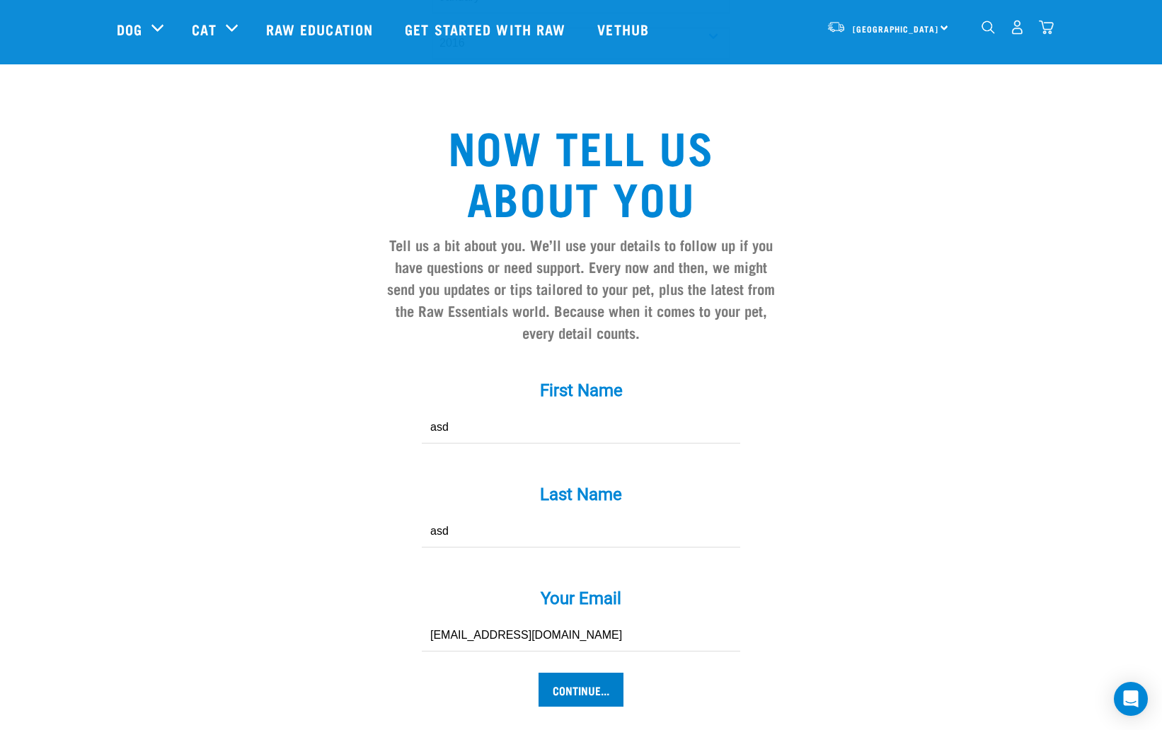
type input "asd@asd.com"
click at [600, 673] on input "Continue..." at bounding box center [581, 690] width 85 height 34
